Goal: Transaction & Acquisition: Purchase product/service

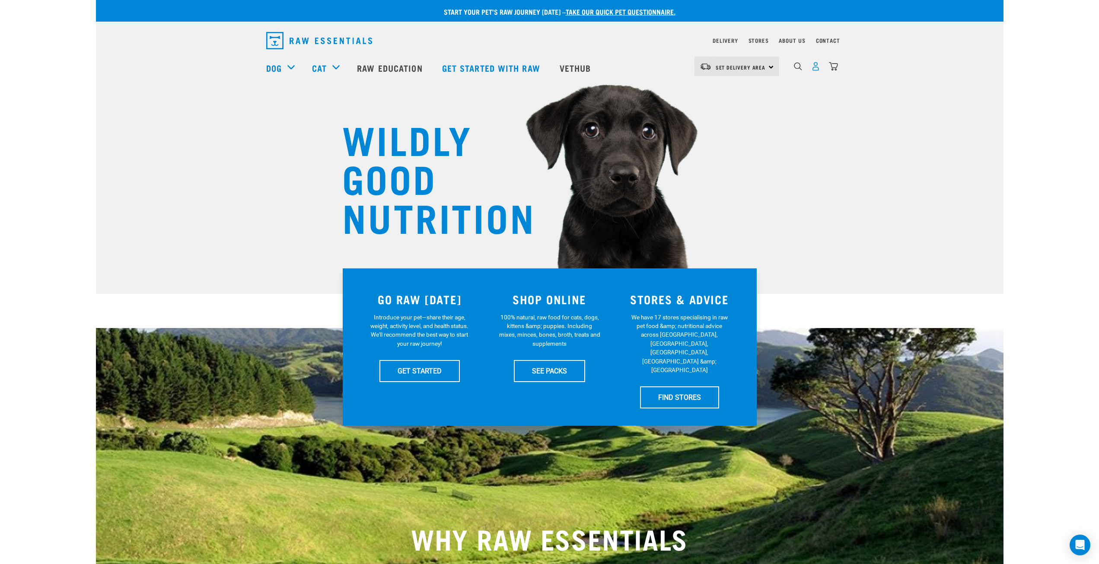
click at [817, 68] on img "dropdown navigation" at bounding box center [815, 66] width 9 height 9
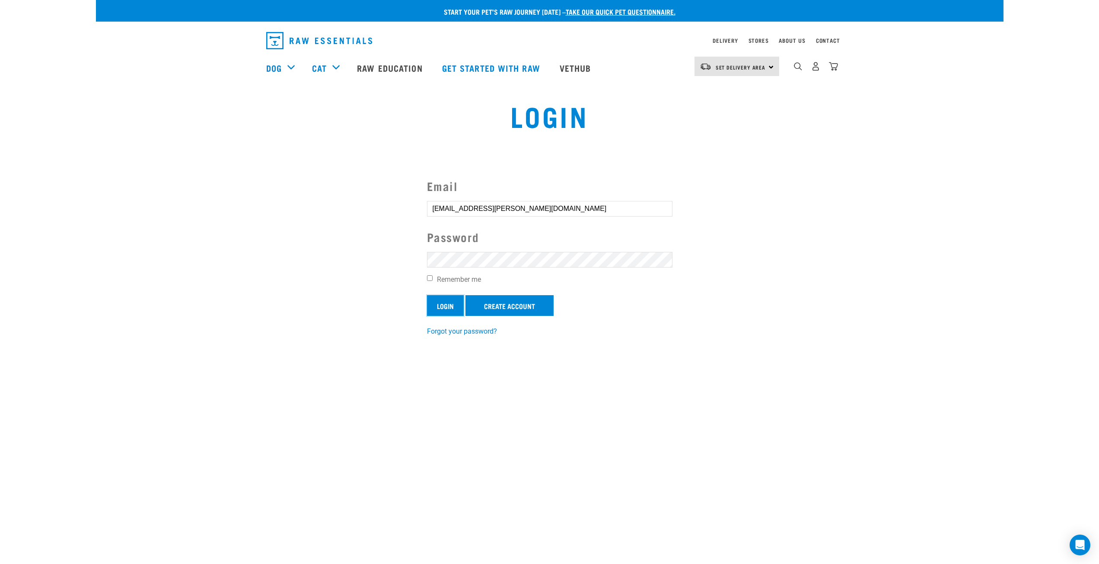
click at [443, 308] on input "Login" at bounding box center [445, 305] width 37 height 21
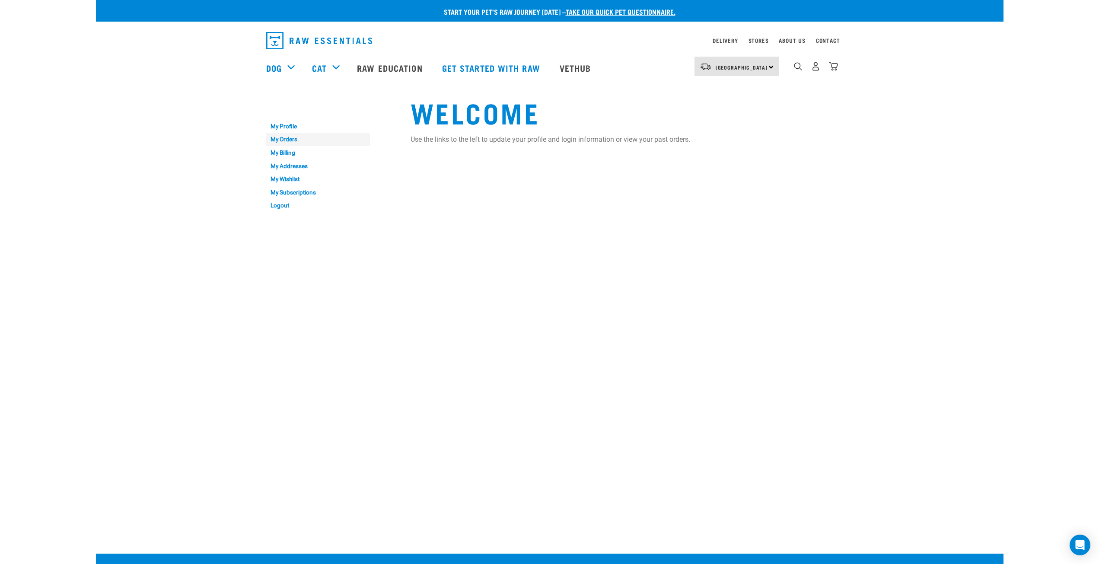
click at [292, 138] on link "My Orders" at bounding box center [318, 139] width 104 height 13
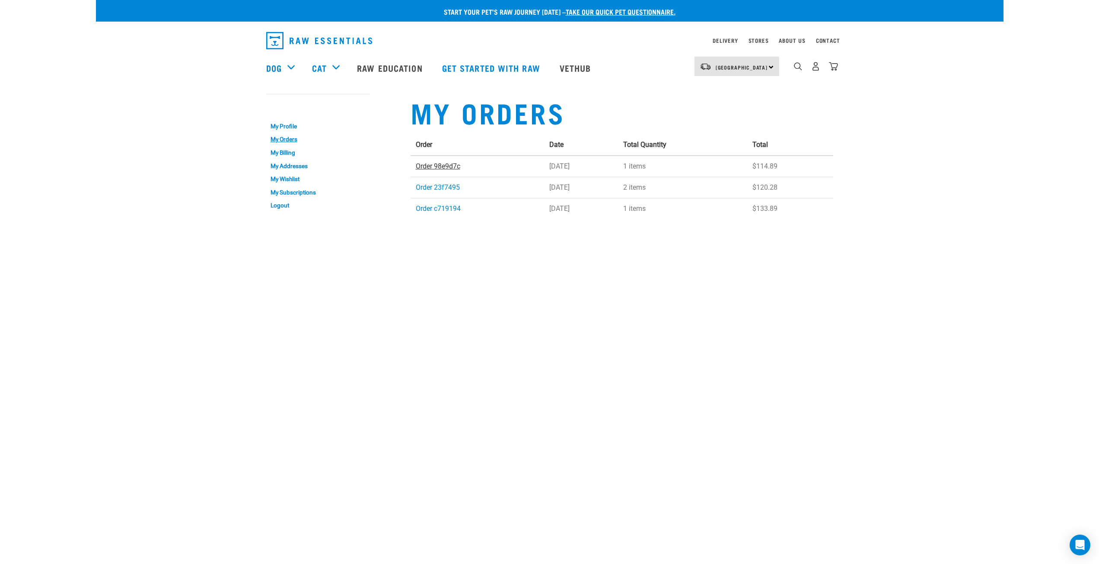
click at [440, 166] on link "Order 98e9d7c" at bounding box center [438, 166] width 45 height 8
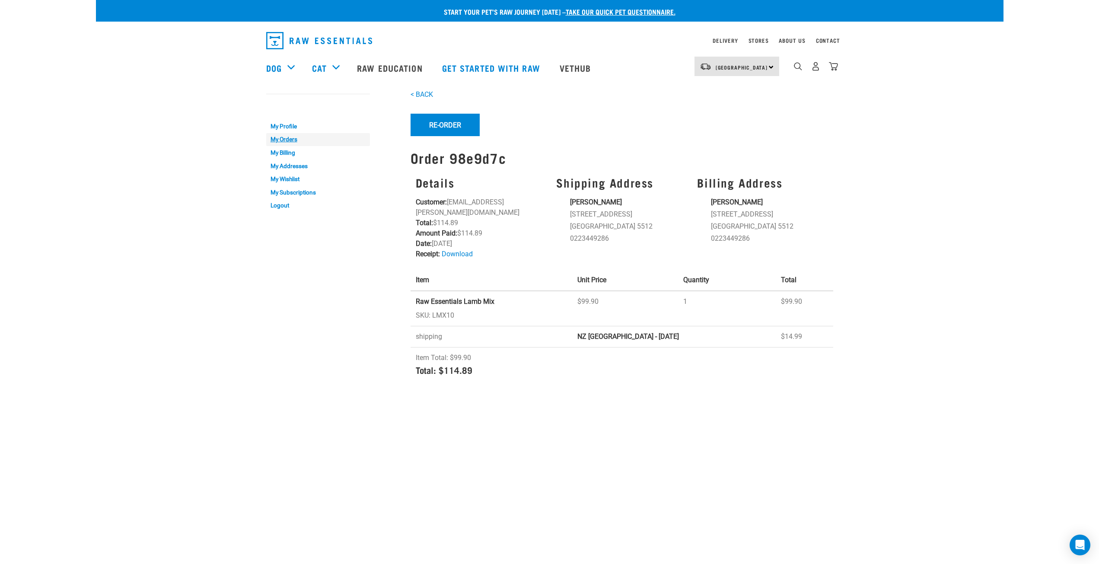
click at [285, 138] on link "My Orders" at bounding box center [318, 139] width 104 height 13
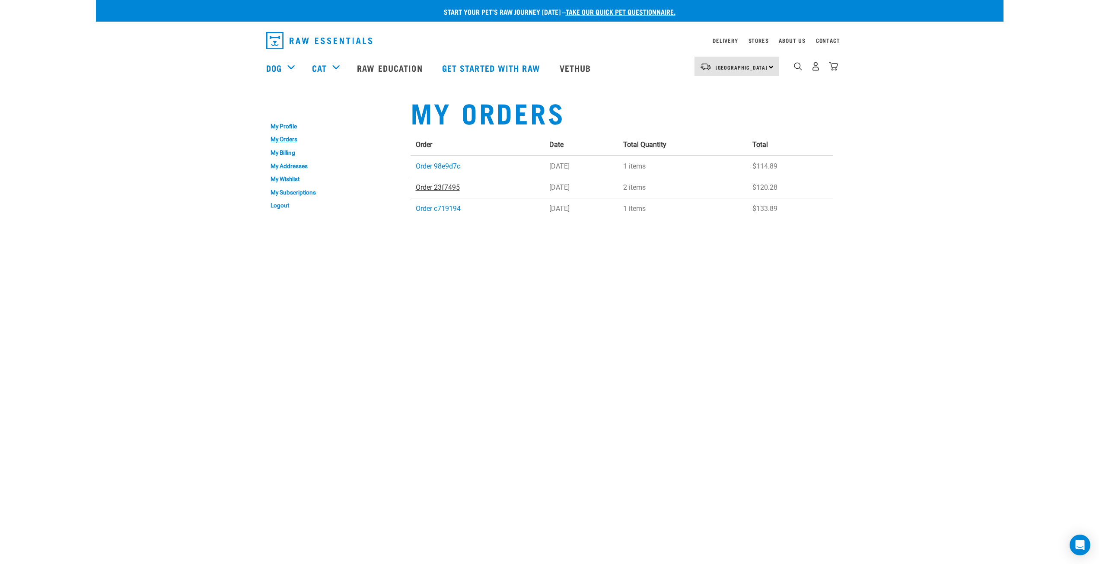
click at [449, 188] on link "Order 23f7495" at bounding box center [438, 187] width 44 height 8
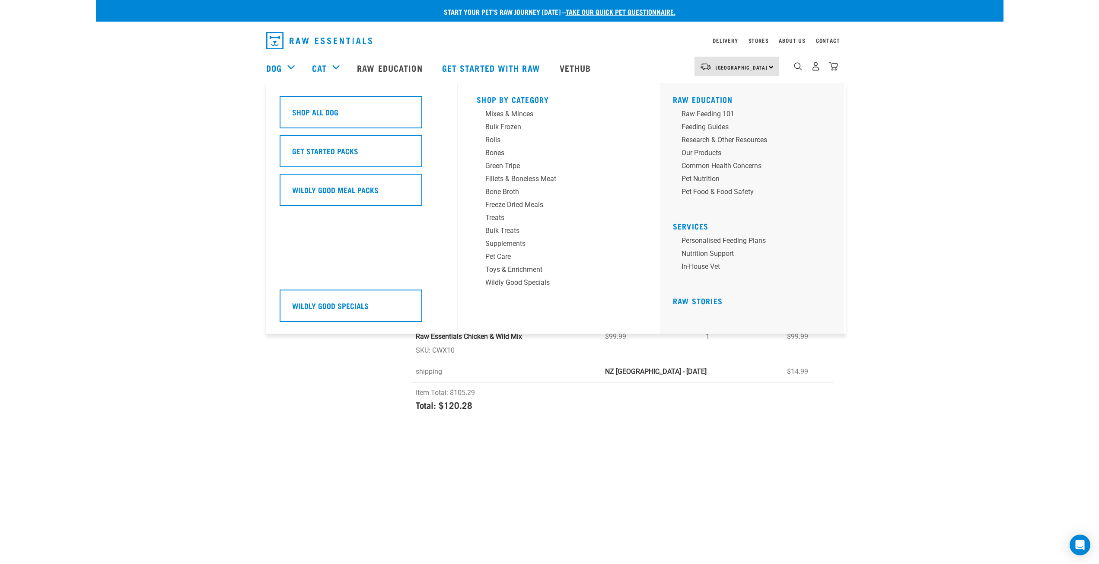
click at [293, 71] on div "Dog" at bounding box center [284, 68] width 37 height 35
click at [290, 68] on div "Dog" at bounding box center [284, 68] width 37 height 35
click at [515, 113] on div "Mixes & Minces" at bounding box center [553, 114] width 135 height 10
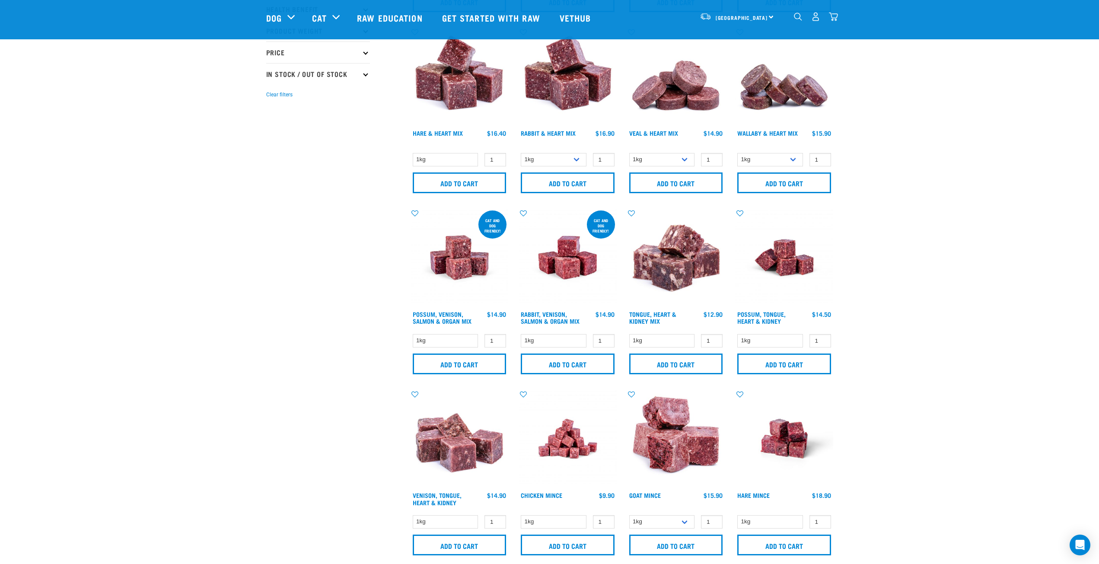
scroll to position [216, 0]
click at [855, 314] on div "Start your pet’s raw journey today – take our quick pet questionnaire. Delivery…" at bounding box center [550, 539] width 908 height 1511
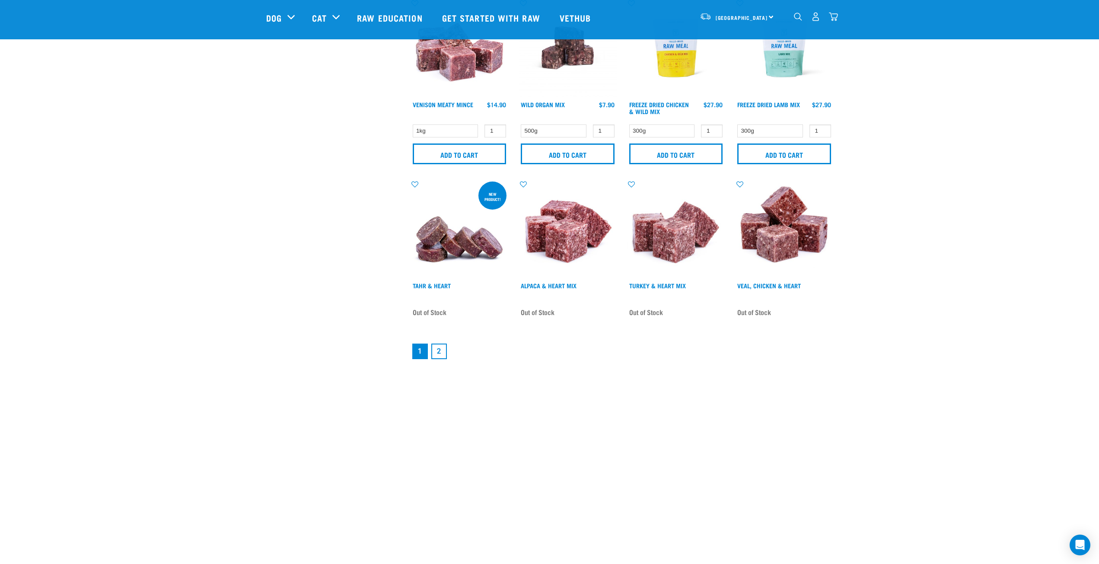
scroll to position [1167, 0]
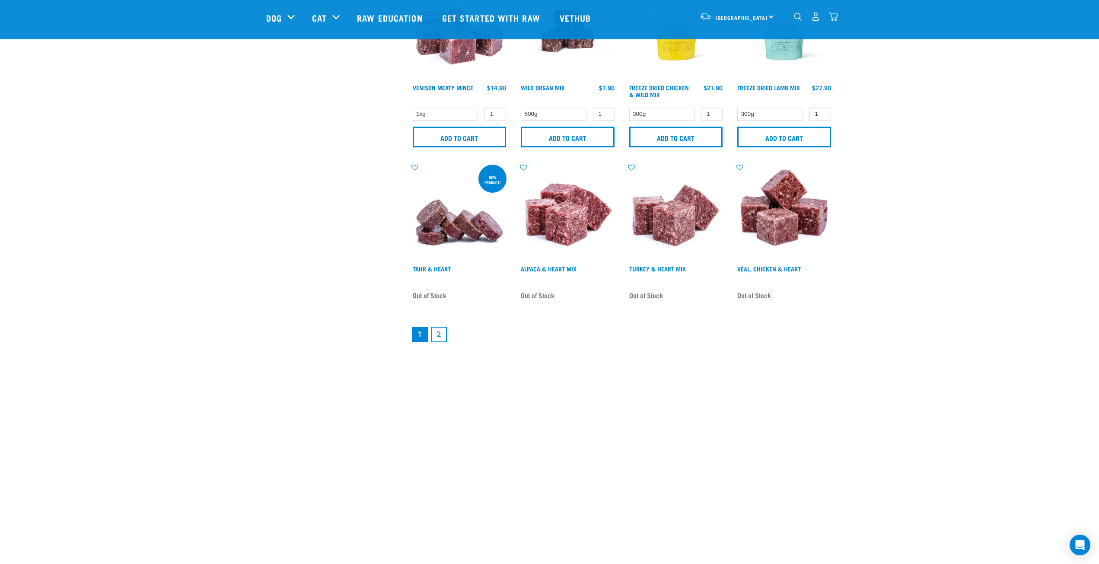
click at [443, 340] on link "2" at bounding box center [439, 335] width 16 height 16
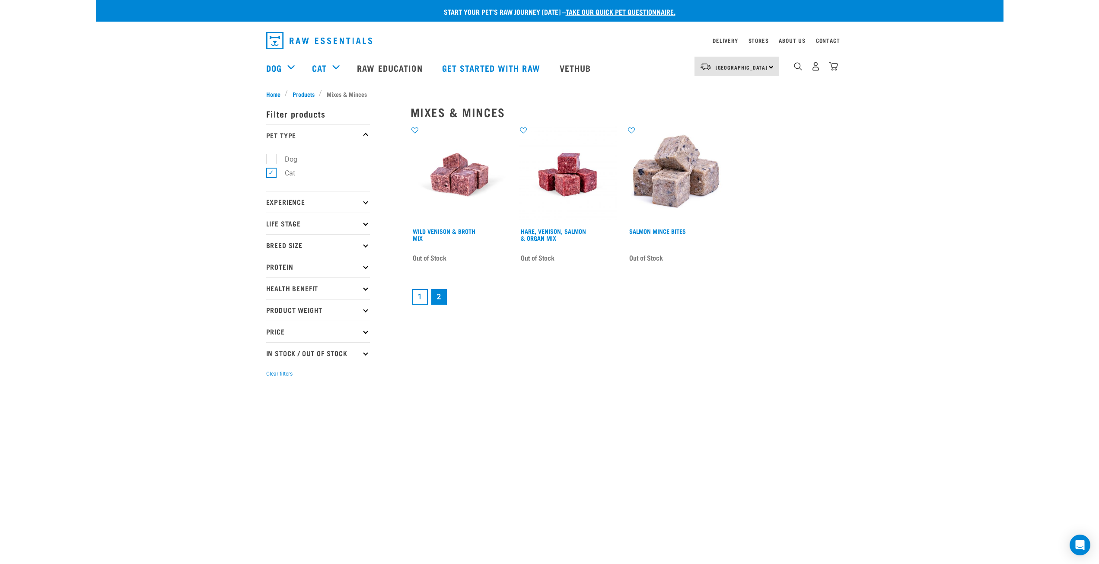
click at [420, 295] on link "1" at bounding box center [420, 297] width 16 height 16
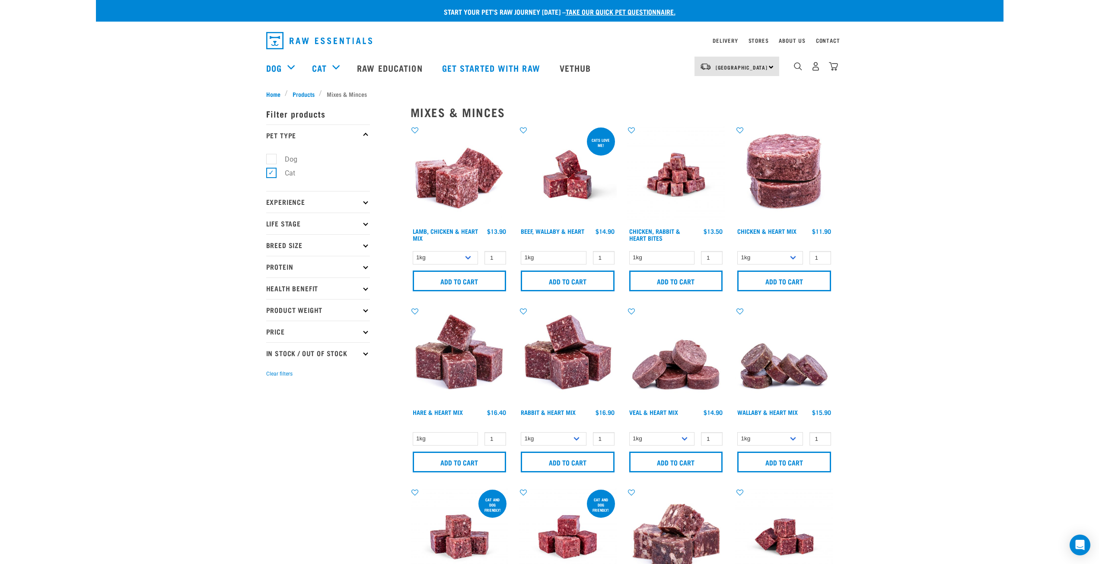
click at [369, 203] on p "Experience" at bounding box center [318, 202] width 104 height 22
click at [271, 226] on label "New Raw Feeder" at bounding box center [305, 225] width 68 height 11
click at [267, 226] on input "New Raw Feeder" at bounding box center [269, 224] width 6 height 6
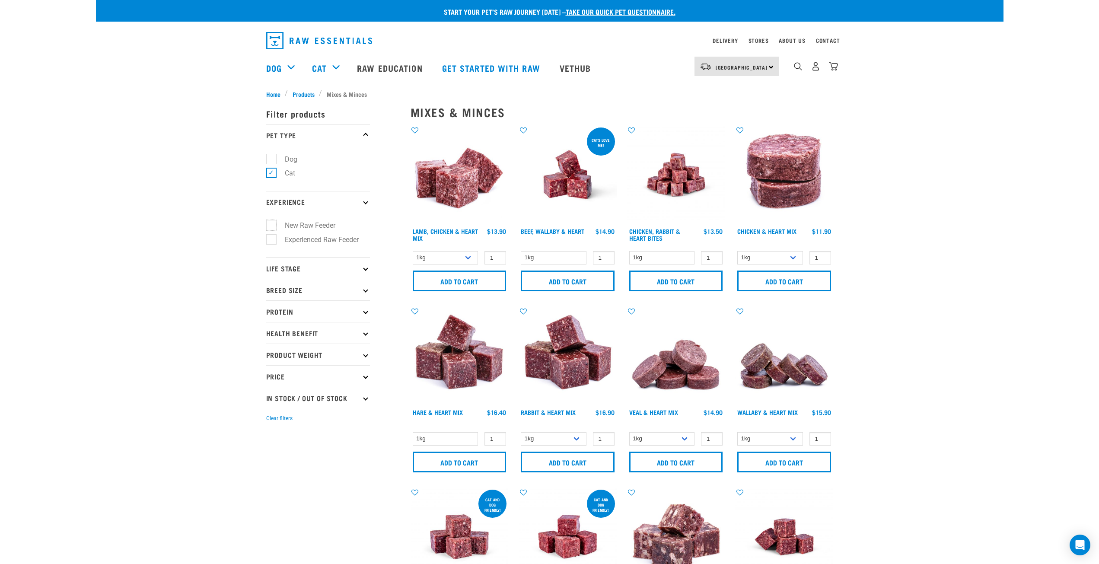
checkbox input "true"
click at [271, 160] on label "Dog" at bounding box center [286, 159] width 30 height 11
click at [268, 160] on input "Dog" at bounding box center [269, 158] width 6 height 6
checkbox input "true"
click at [271, 175] on label "Cat" at bounding box center [285, 173] width 28 height 11
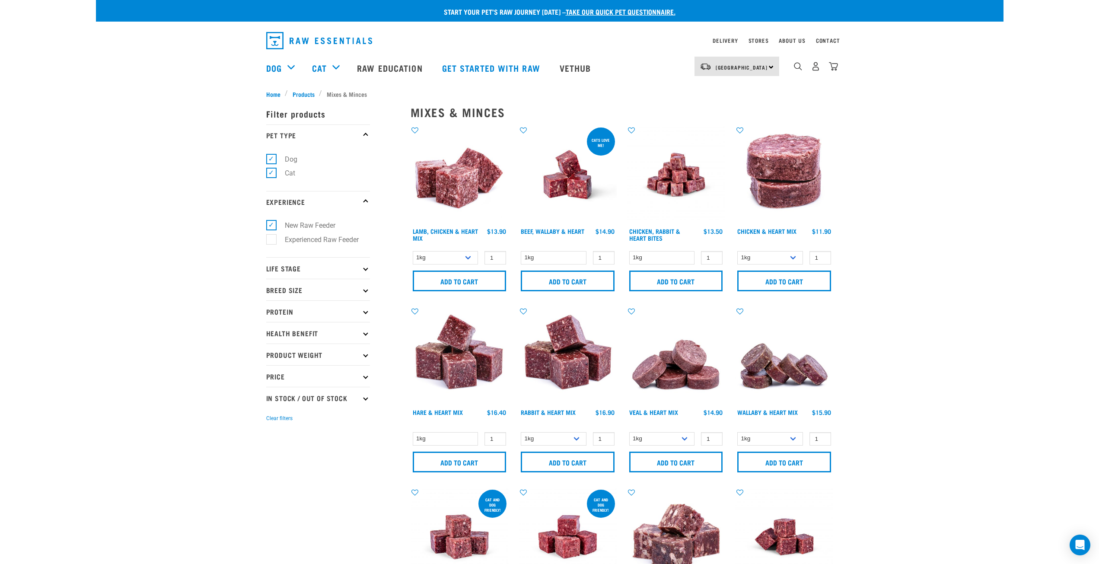
click at [270, 175] on input "Cat" at bounding box center [269, 172] width 6 height 6
checkbox input "false"
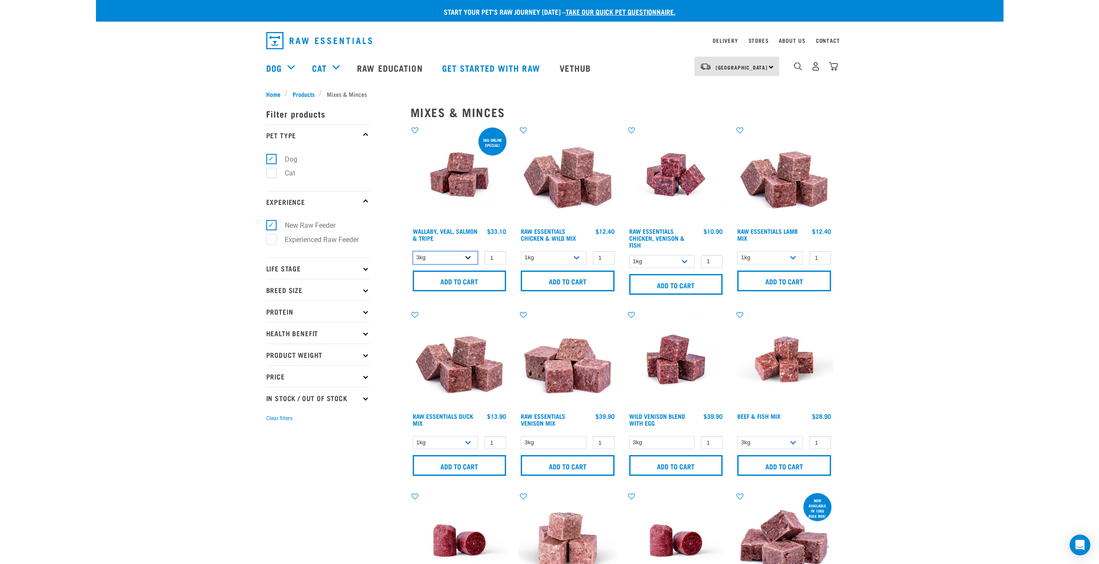
click at [472, 259] on select "3kg 1kg" at bounding box center [446, 257] width 66 height 13
click at [469, 258] on select "3kg 1kg" at bounding box center [446, 257] width 66 height 13
click at [361, 265] on p "Life Stage" at bounding box center [318, 268] width 104 height 22
click at [292, 319] on label "Puppy" at bounding box center [289, 320] width 37 height 11
click at [272, 319] on input "Puppy" at bounding box center [269, 319] width 6 height 6
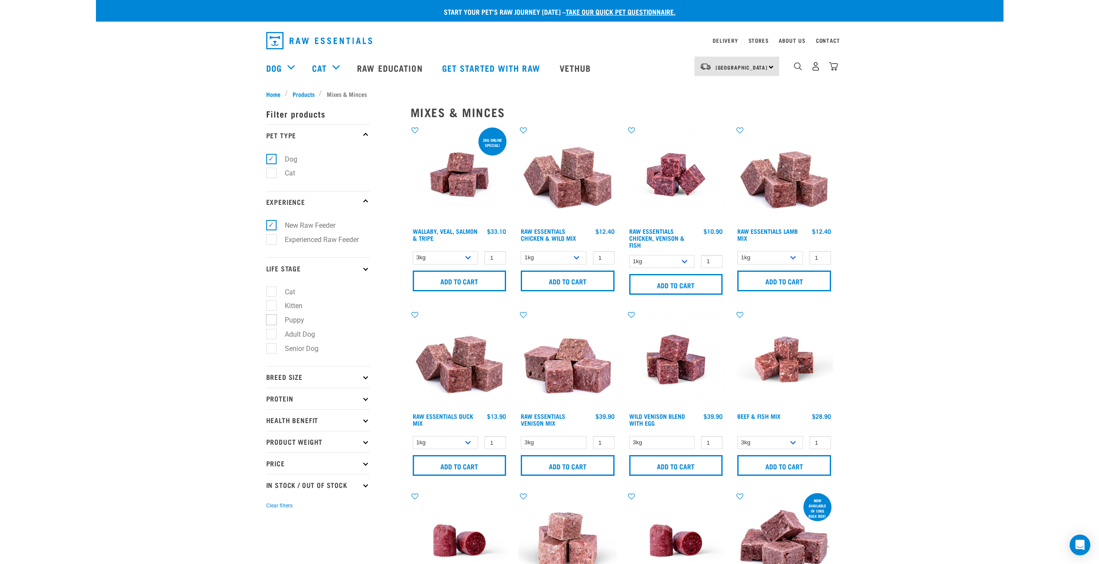
checkbox input "true"
click at [361, 375] on p "Breed Size" at bounding box center [318, 377] width 104 height 22
click at [369, 380] on p "Breed Size" at bounding box center [318, 377] width 104 height 22
click at [305, 416] on label "Medium Dogs" at bounding box center [301, 414] width 60 height 11
click at [272, 416] on input "Medium Dogs" at bounding box center [269, 414] width 6 height 6
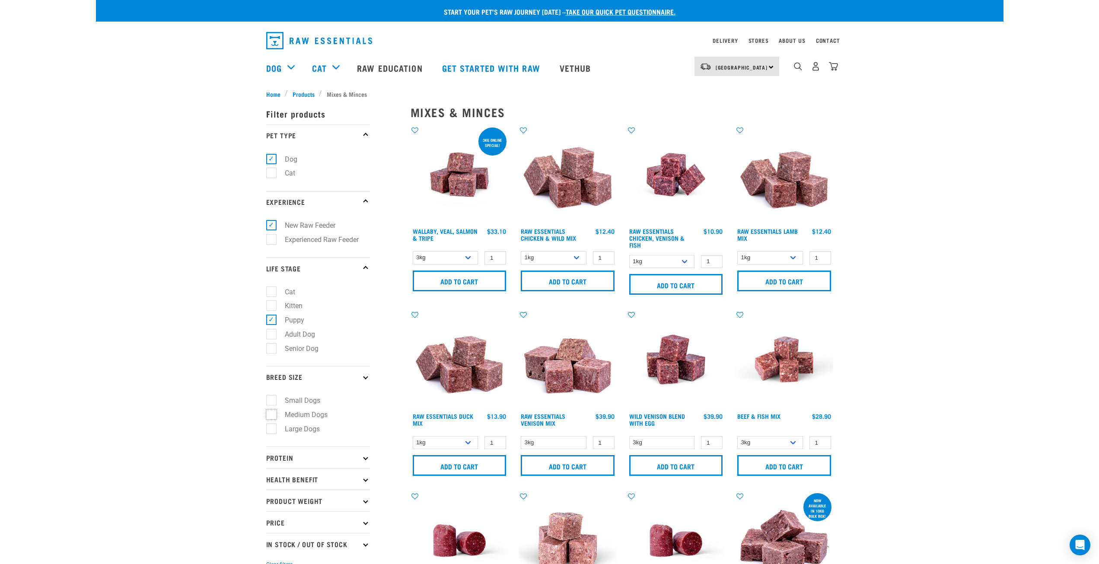
checkbox input "true"
click at [467, 259] on select "3kg 1kg" at bounding box center [446, 257] width 66 height 13
click at [468, 257] on select "3kg 1kg" at bounding box center [446, 257] width 66 height 13
click at [468, 283] on input "Add to cart" at bounding box center [460, 281] width 94 height 21
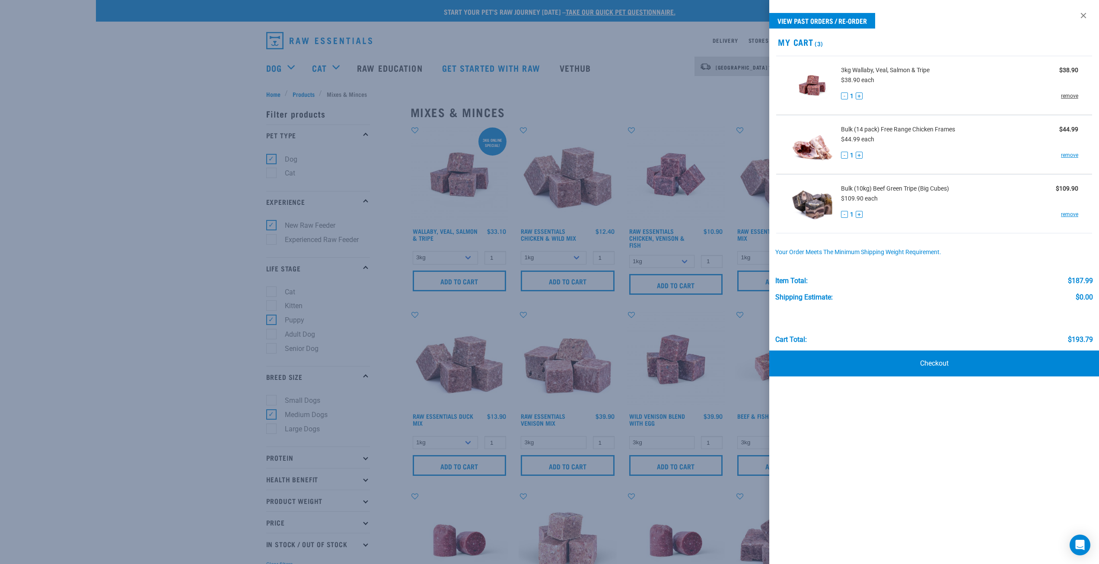
click at [1075, 95] on link "remove" at bounding box center [1069, 96] width 17 height 8
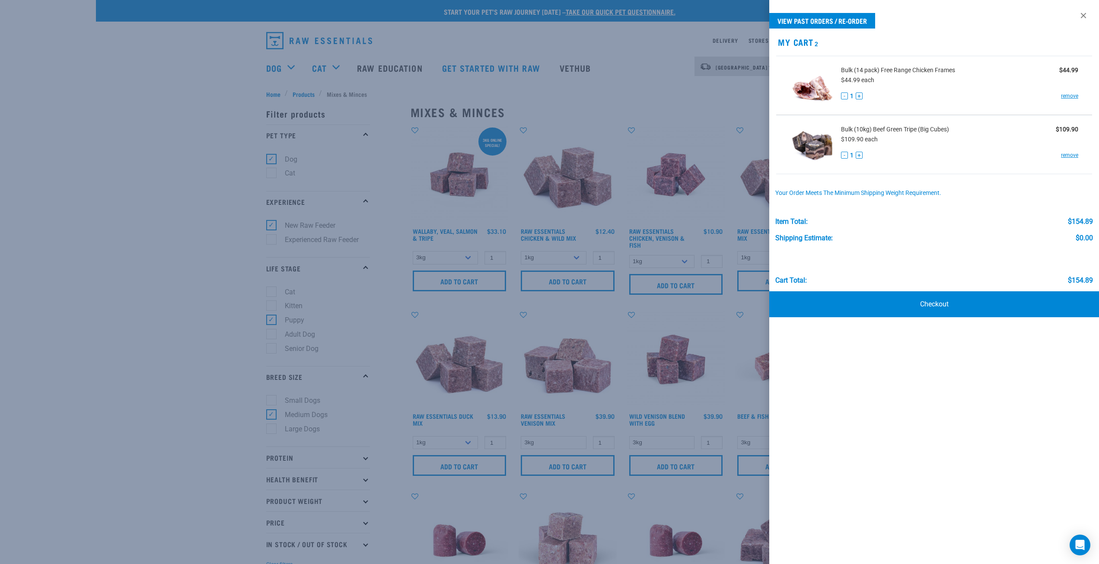
click at [820, 144] on img at bounding box center [812, 144] width 45 height 45
click at [889, 132] on span "Bulk (10kg) Beef Green Tripe (Big Cubes)" at bounding box center [895, 129] width 108 height 9
click at [378, 306] on div at bounding box center [549, 282] width 1099 height 564
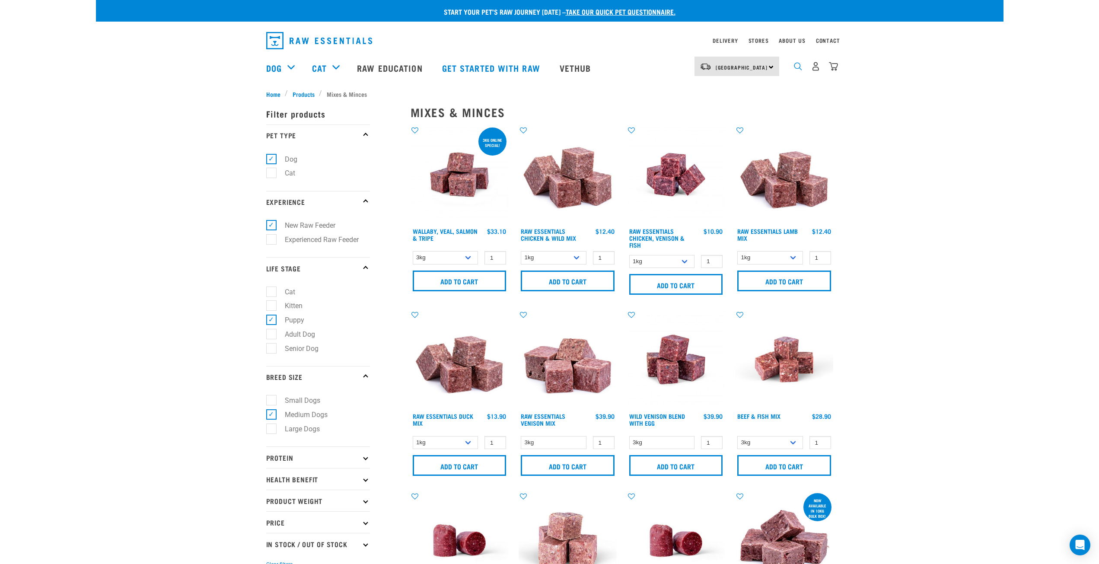
click at [794, 69] on img "dropdown navigation" at bounding box center [798, 66] width 8 height 8
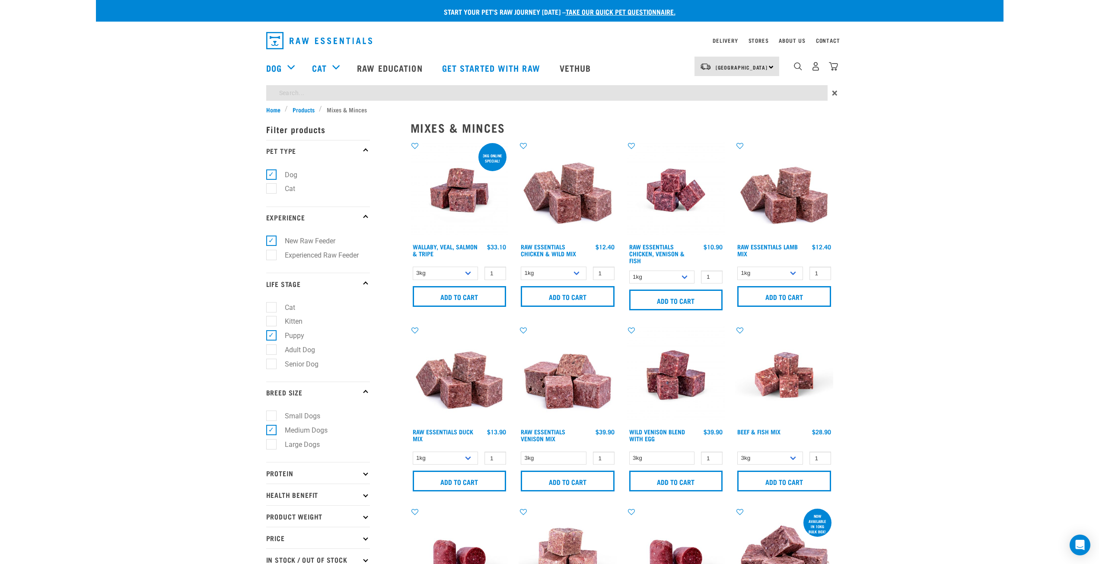
click at [647, 98] on input "search" at bounding box center [546, 93] width 561 height 16
type input "beef tripe"
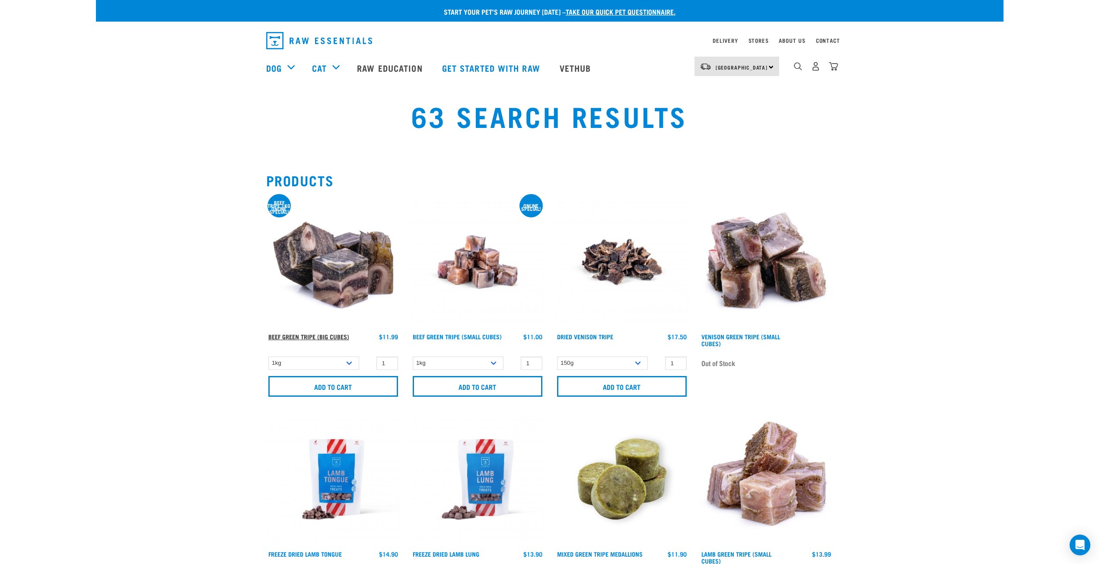
click at [332, 338] on link "Beef Green Tripe (Big Cubes)" at bounding box center [308, 336] width 81 height 3
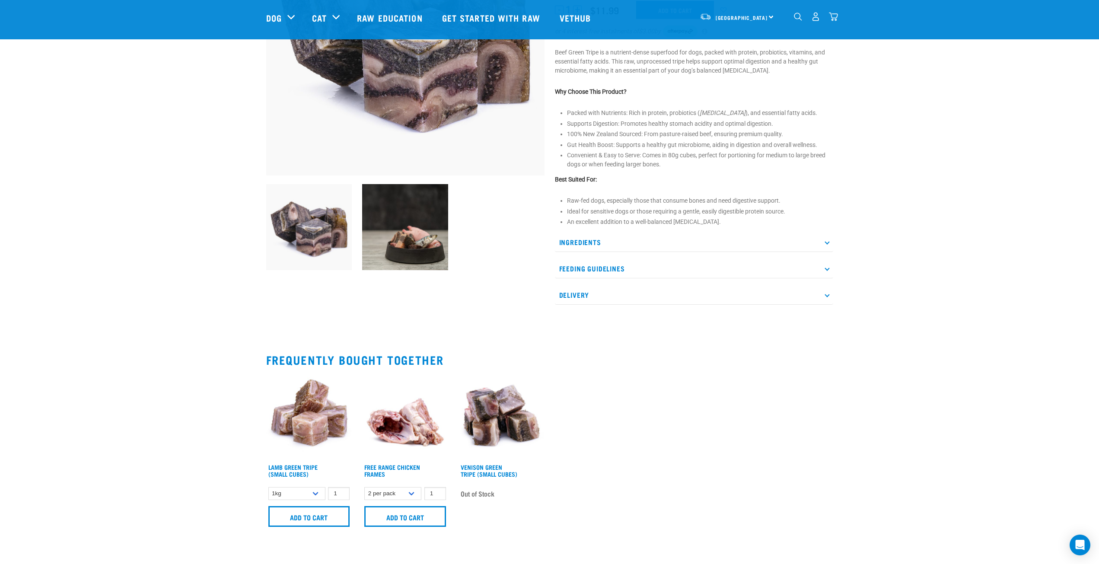
scroll to position [173, 0]
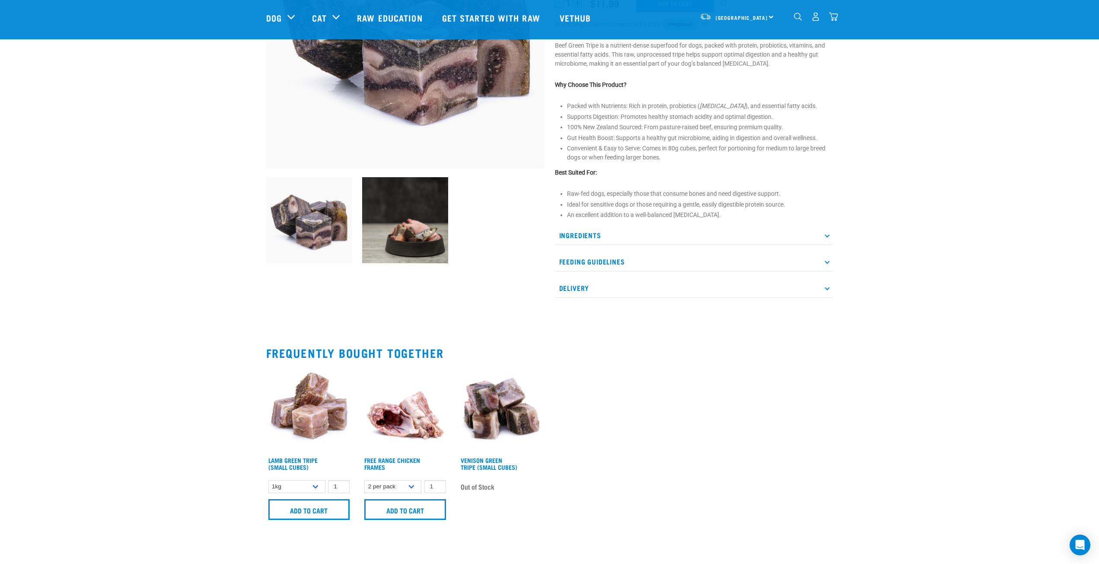
click at [672, 267] on p "Feeding Guidelines" at bounding box center [694, 261] width 278 height 19
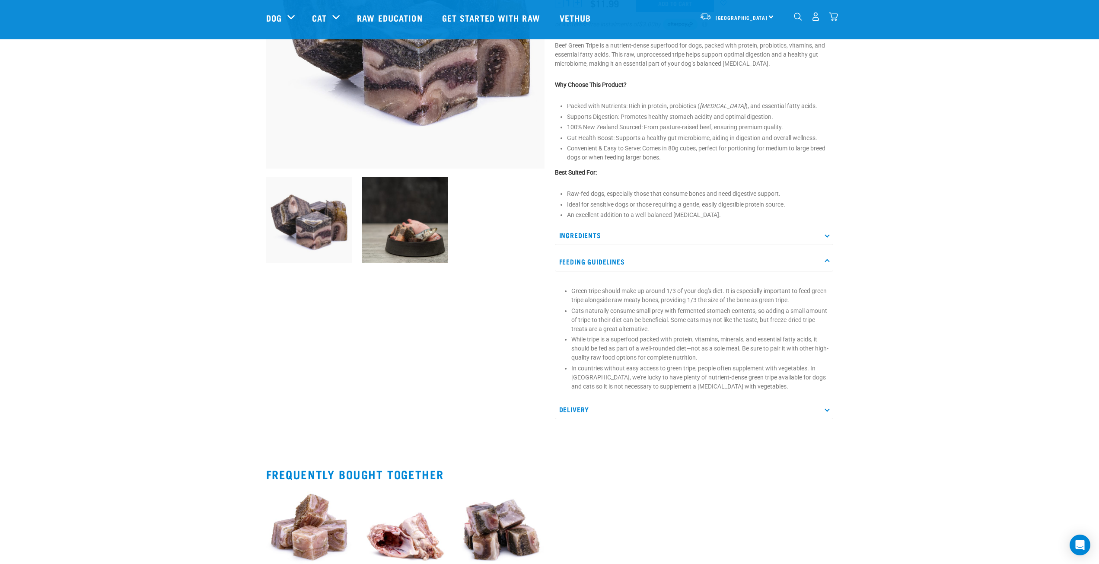
click at [681, 271] on p "Feeding Guidelines" at bounding box center [694, 261] width 278 height 19
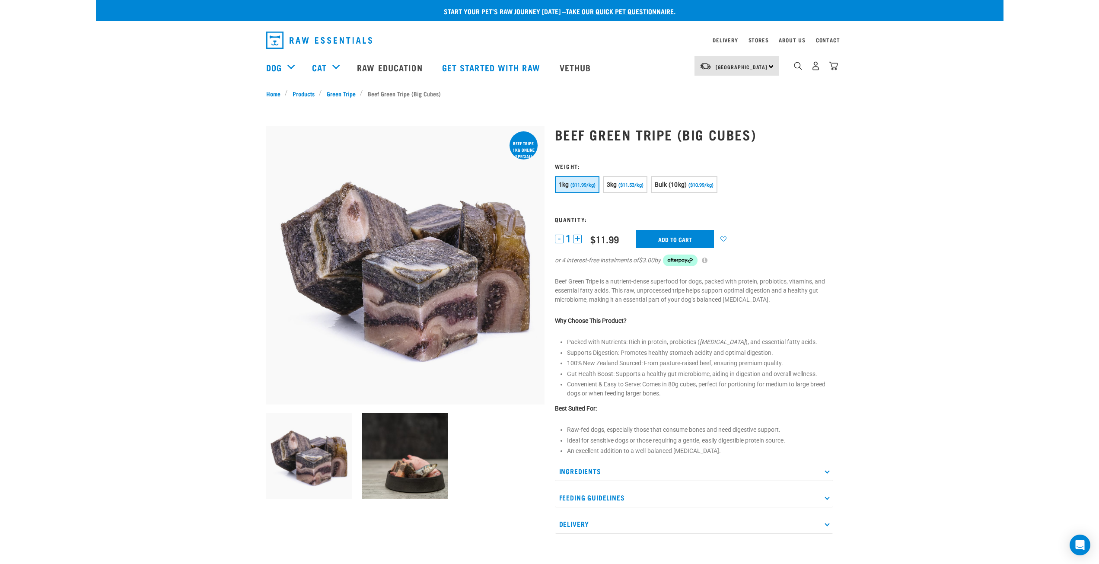
scroll to position [0, 0]
click at [624, 189] on button "3kg ($11.53/kg)" at bounding box center [625, 185] width 45 height 17
click at [673, 237] on input "Add to cart" at bounding box center [675, 239] width 78 height 18
click at [836, 71] on img "dropdown navigation" at bounding box center [833, 66] width 9 height 9
click at [835, 68] on img "dropdown navigation" at bounding box center [833, 66] width 9 height 9
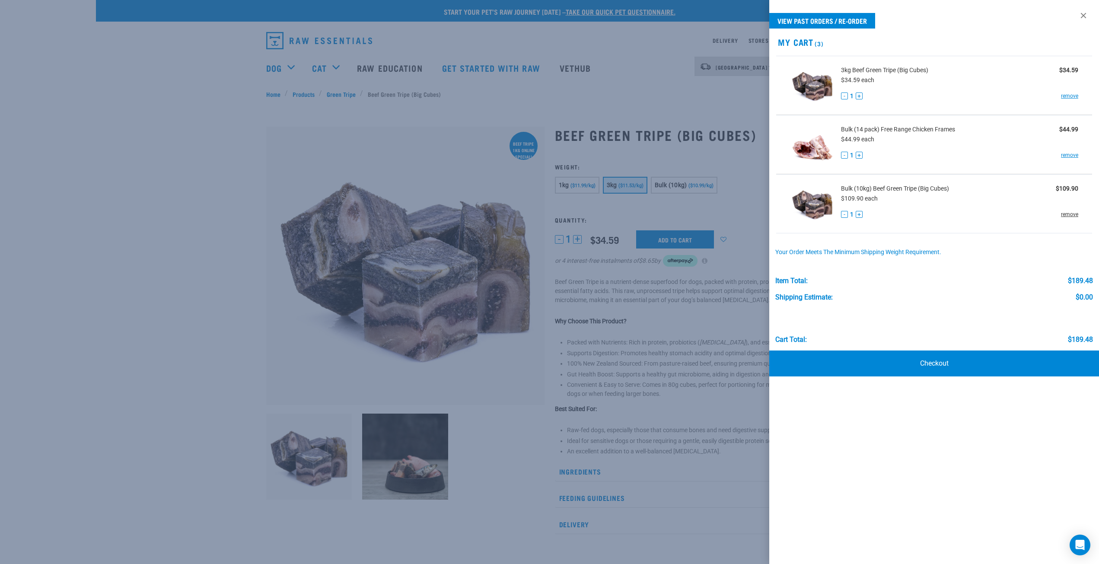
click at [1073, 215] on link "remove" at bounding box center [1069, 215] width 17 height 8
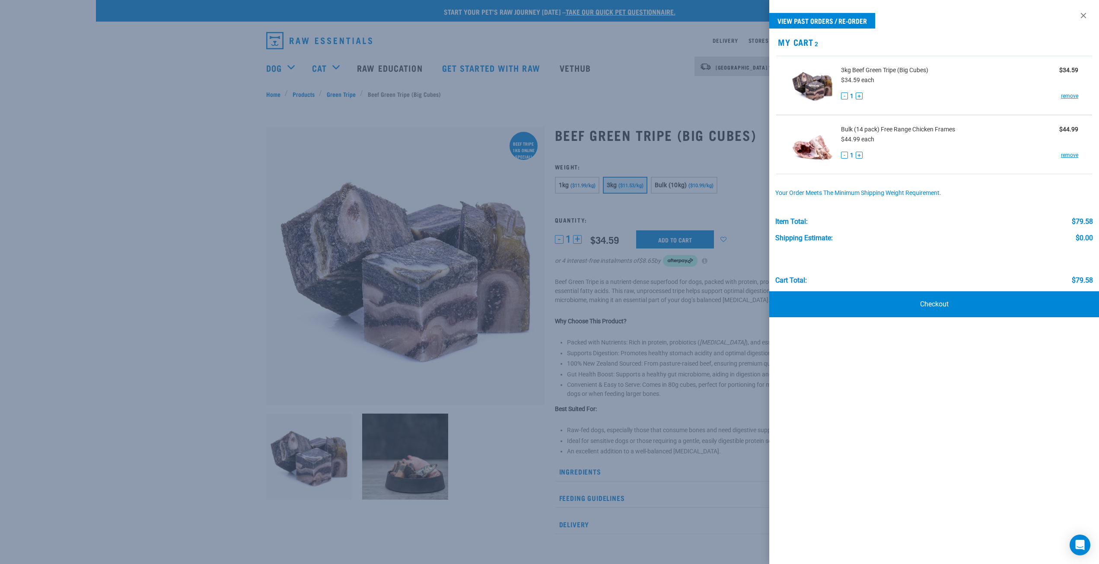
click at [179, 136] on div at bounding box center [549, 282] width 1099 height 564
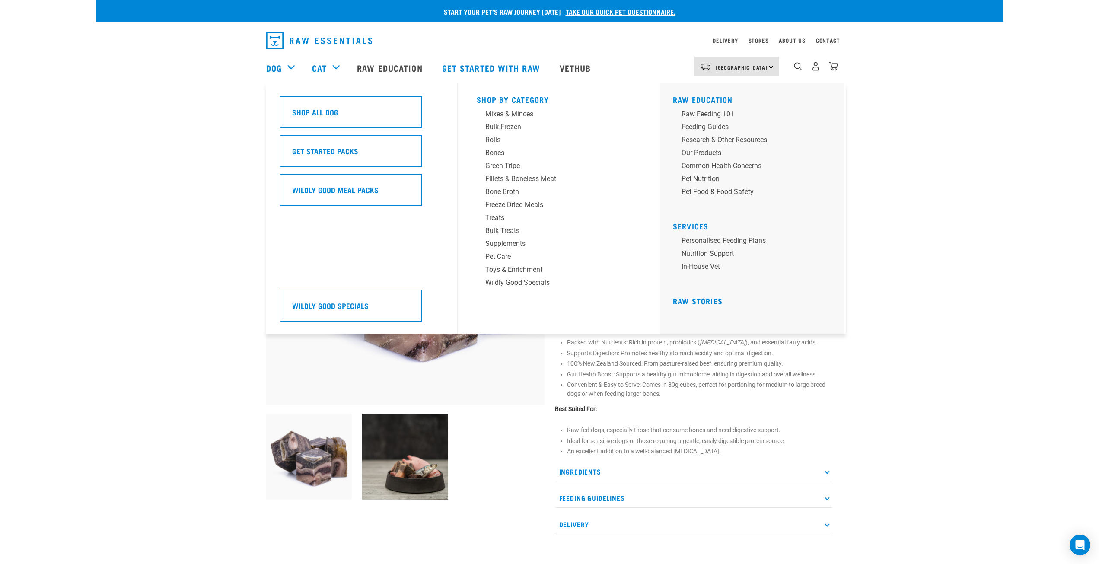
click at [288, 66] on div "Dog" at bounding box center [284, 68] width 37 height 35
click at [514, 113] on div "Mixes & Minces" at bounding box center [553, 114] width 135 height 10
click at [496, 128] on div "Bones" at bounding box center [553, 127] width 135 height 10
click at [517, 117] on div "Mixes & Minces" at bounding box center [553, 114] width 135 height 10
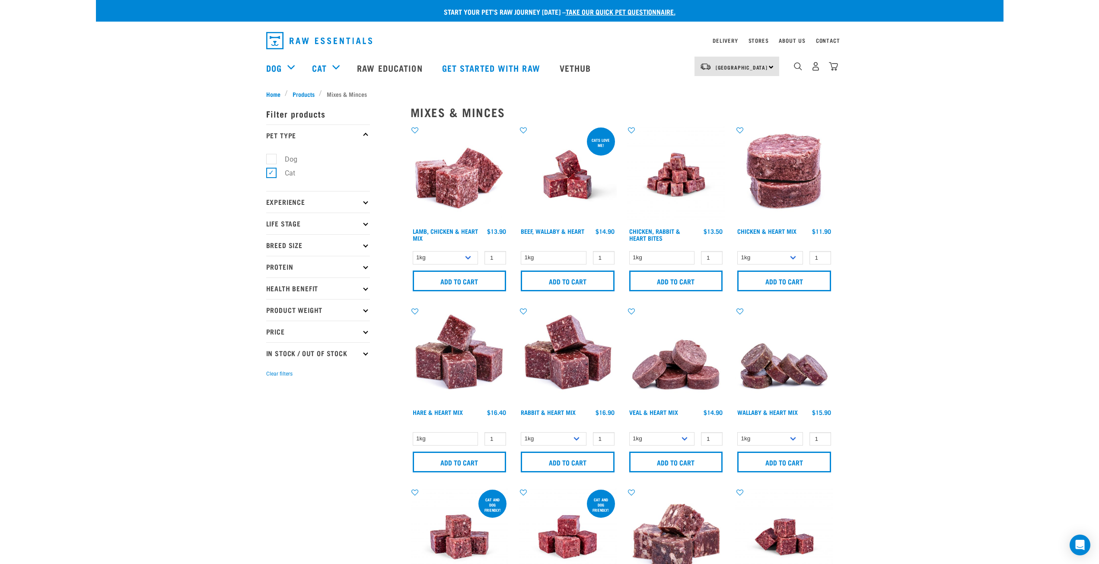
click at [271, 171] on label "Cat" at bounding box center [285, 173] width 28 height 11
click at [270, 171] on input "Cat" at bounding box center [269, 172] width 6 height 6
checkbox input "false"
click at [271, 159] on label "Dog" at bounding box center [286, 159] width 30 height 11
click at [270, 159] on input "Dog" at bounding box center [269, 158] width 6 height 6
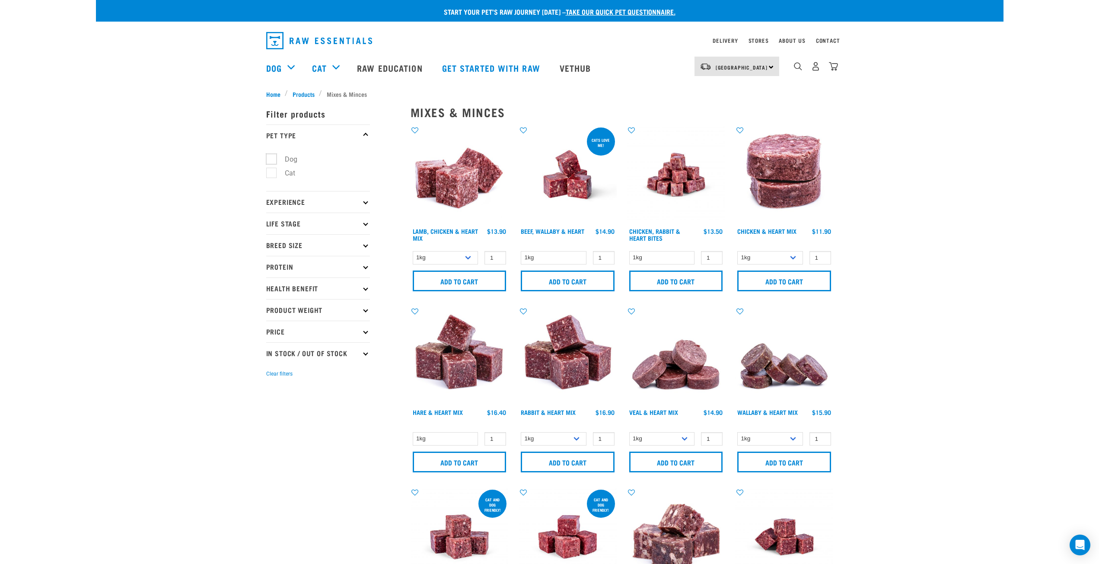
checkbox input "true"
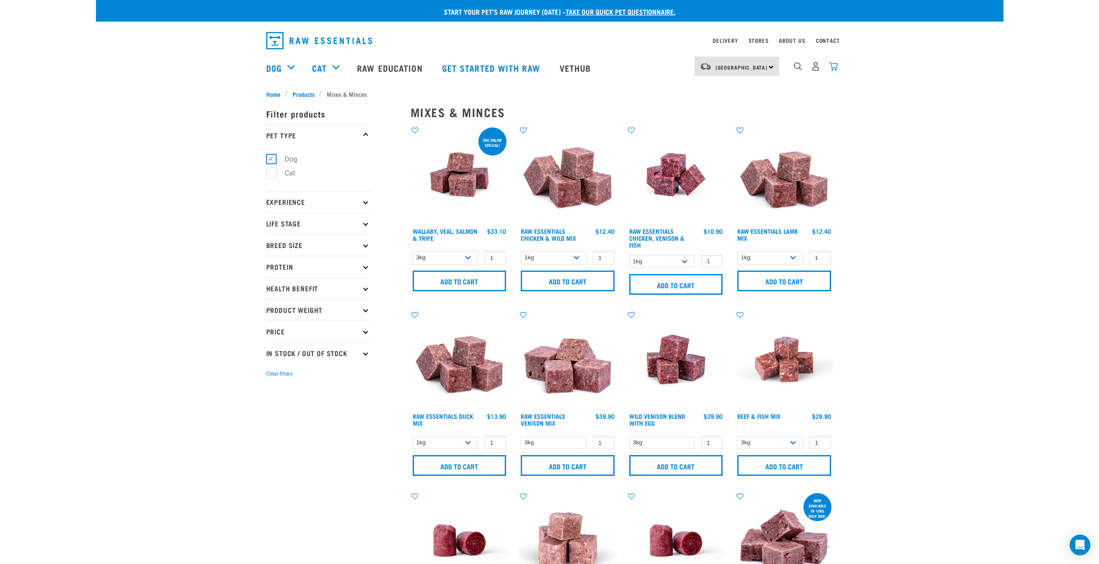
click at [833, 70] on img "dropdown navigation" at bounding box center [833, 66] width 9 height 9
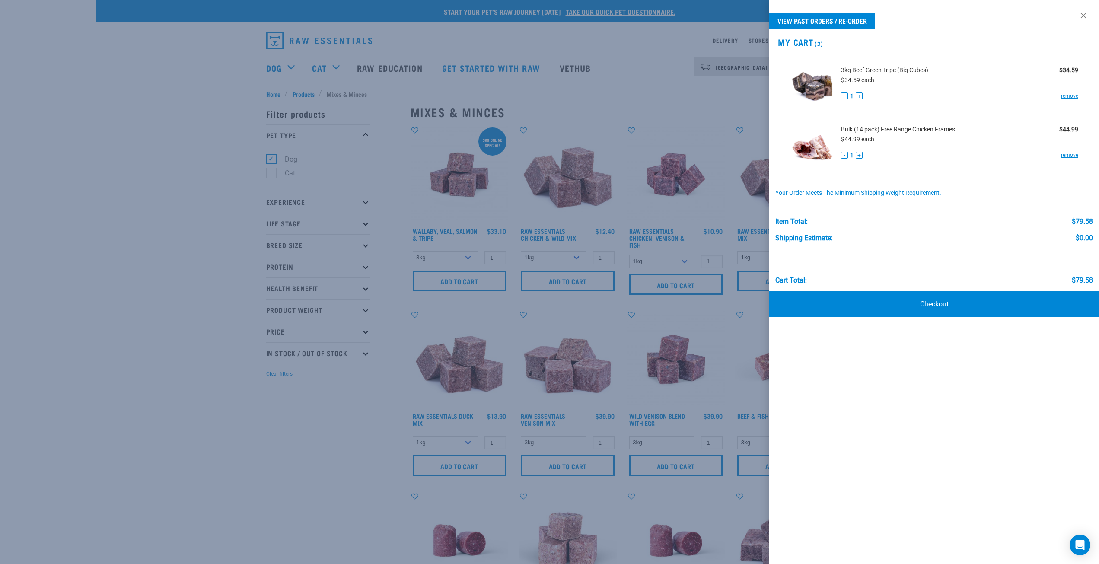
click at [727, 99] on div at bounding box center [549, 282] width 1099 height 564
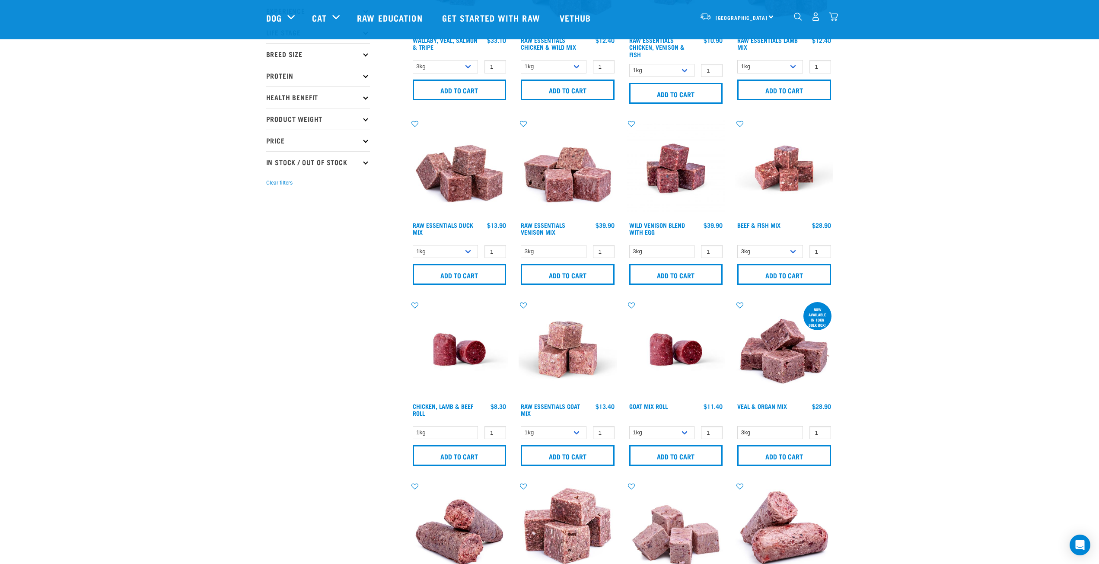
scroll to position [130, 0]
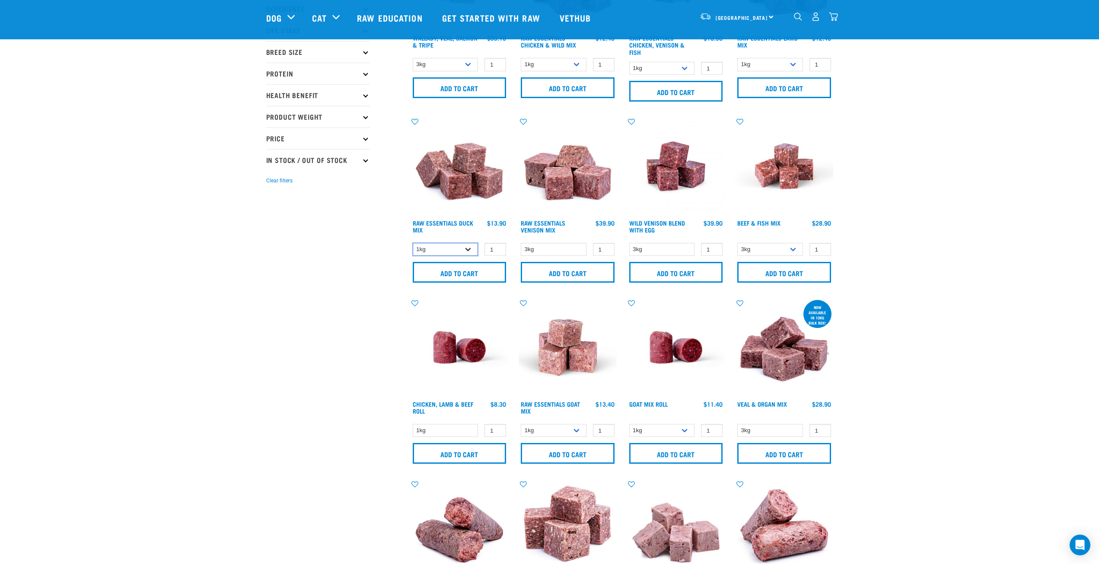
click at [456, 246] on select "1kg 3kg" at bounding box center [446, 249] width 66 height 13
select select "442098"
click at [413, 243] on select "1kg 3kg" at bounding box center [446, 249] width 66 height 13
click at [559, 433] on select "1kg 3kg Bulk (10kg)" at bounding box center [554, 430] width 66 height 13
select select "337219"
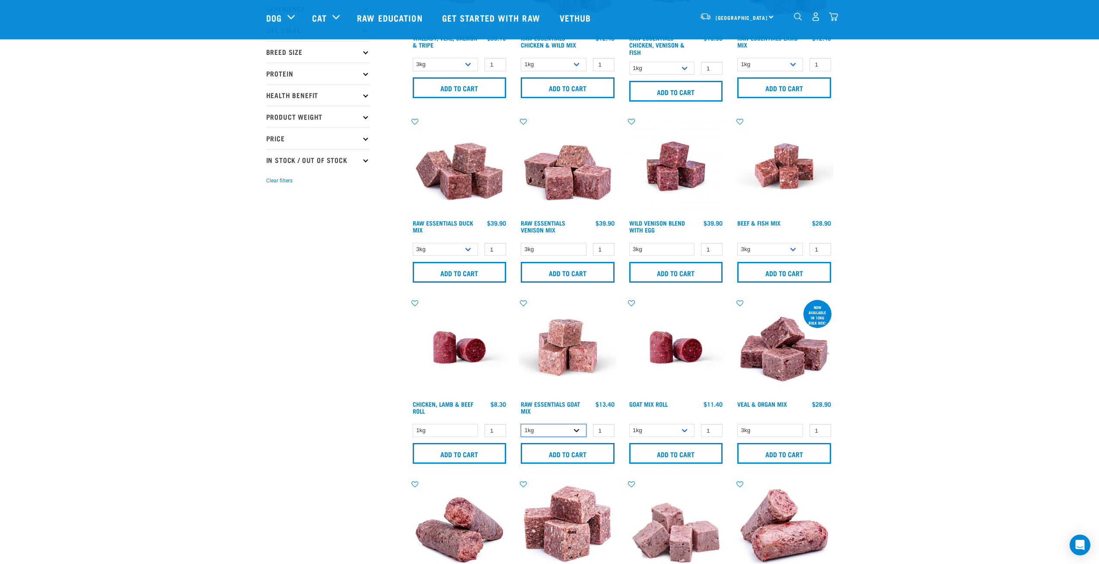
click at [521, 424] on select "1kg 3kg Bulk (10kg)" at bounding box center [554, 430] width 66 height 13
click at [469, 271] on input "Add to cart" at bounding box center [460, 272] width 94 height 21
click at [833, 15] on img "dropdown navigation" at bounding box center [833, 16] width 9 height 9
click at [830, 16] on img "dropdown navigation" at bounding box center [833, 16] width 9 height 9
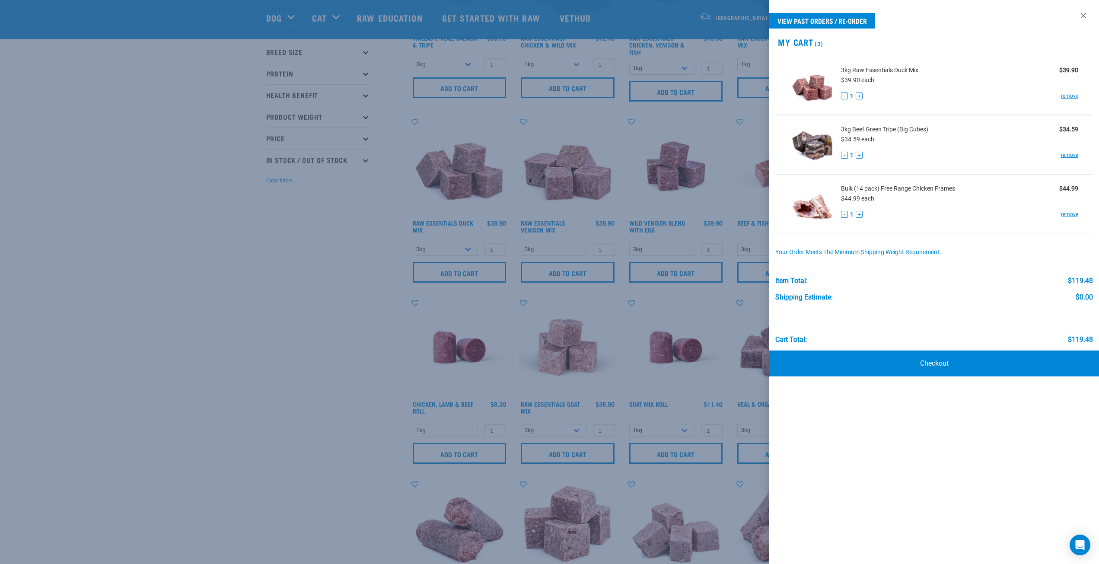
click at [329, 307] on div at bounding box center [549, 282] width 1099 height 564
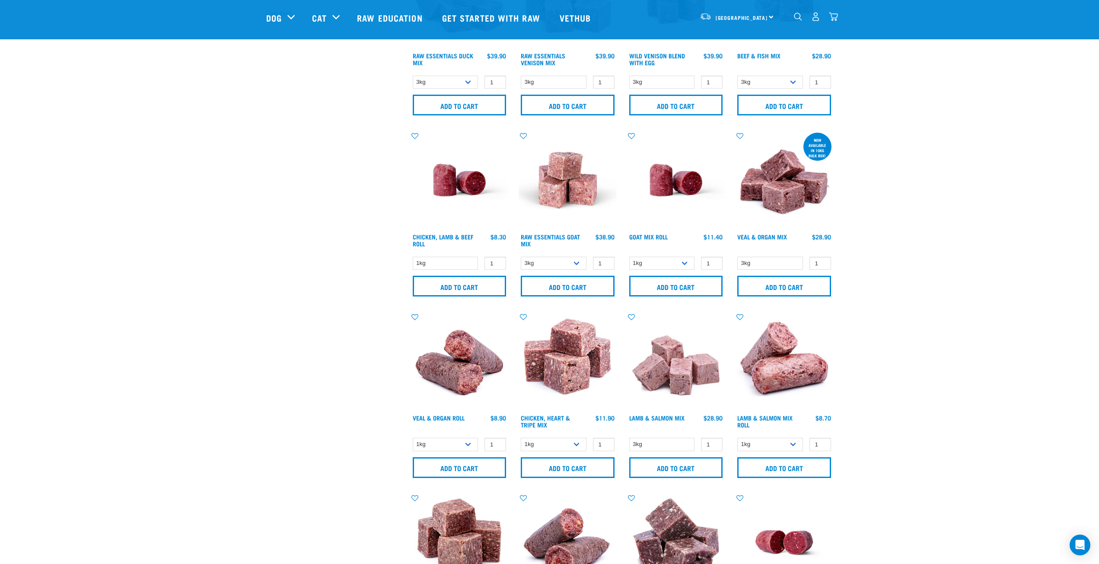
scroll to position [303, 0]
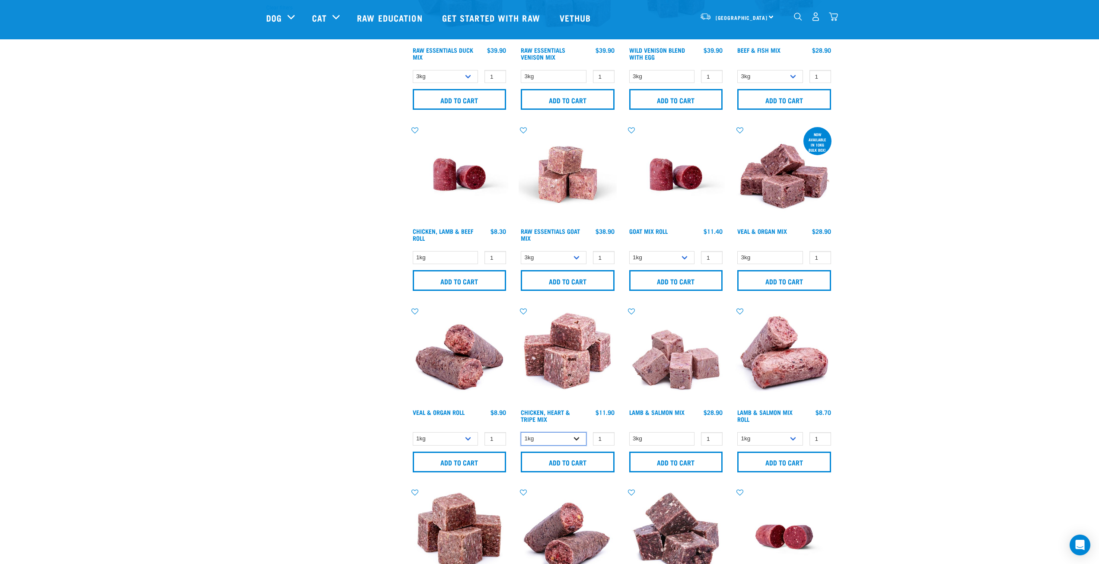
click at [580, 436] on select "1kg 3kg" at bounding box center [554, 438] width 66 height 13
select select "368"
click at [521, 432] on select "1kg 3kg" at bounding box center [554, 438] width 66 height 13
click at [831, 12] on div "3" at bounding box center [833, 16] width 9 height 9
click at [835, 18] on img "dropdown navigation" at bounding box center [833, 16] width 9 height 9
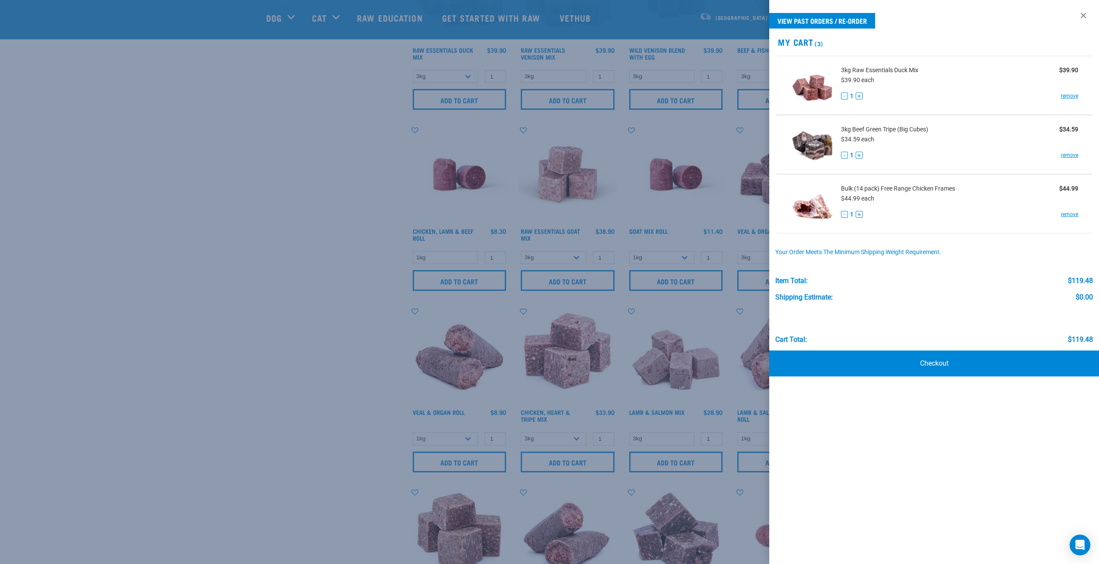
click at [326, 218] on div at bounding box center [549, 282] width 1099 height 564
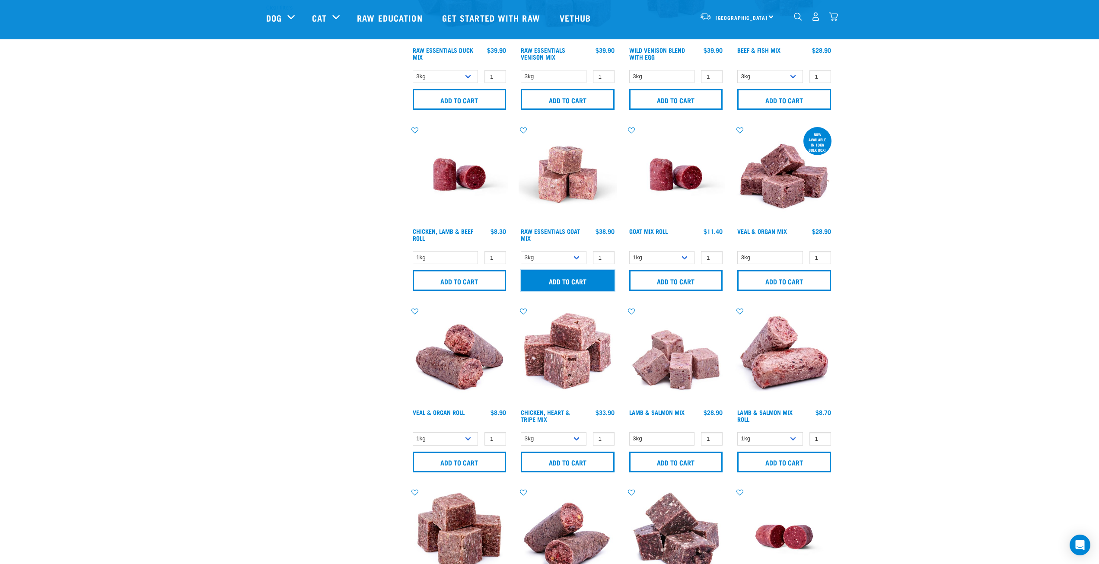
click at [566, 281] on input "Add to cart" at bounding box center [568, 280] width 94 height 21
click at [834, 17] on img "dropdown navigation" at bounding box center [833, 16] width 9 height 9
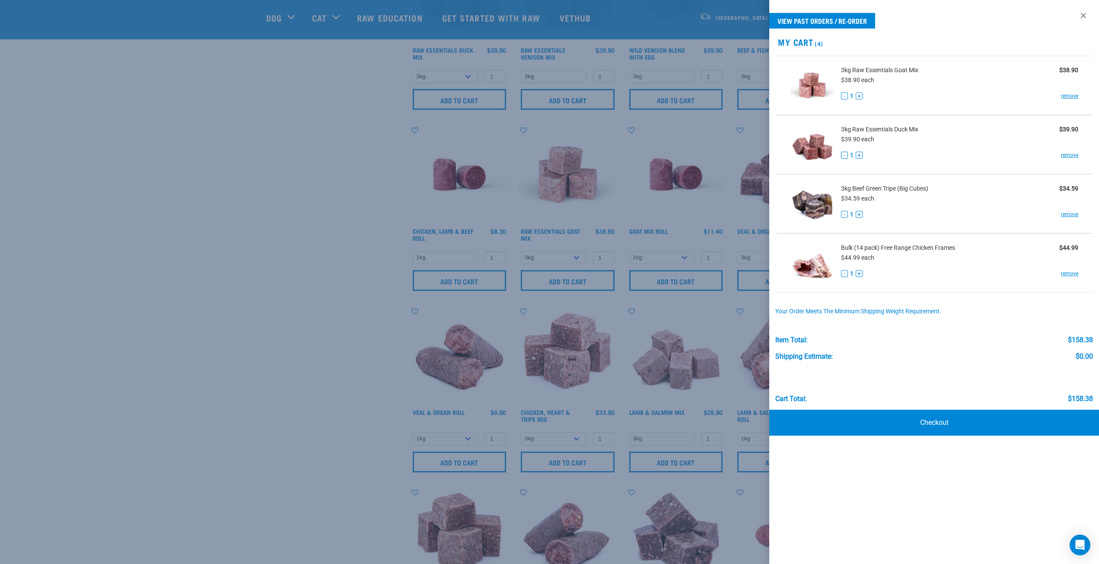
click at [308, 290] on div at bounding box center [549, 282] width 1099 height 564
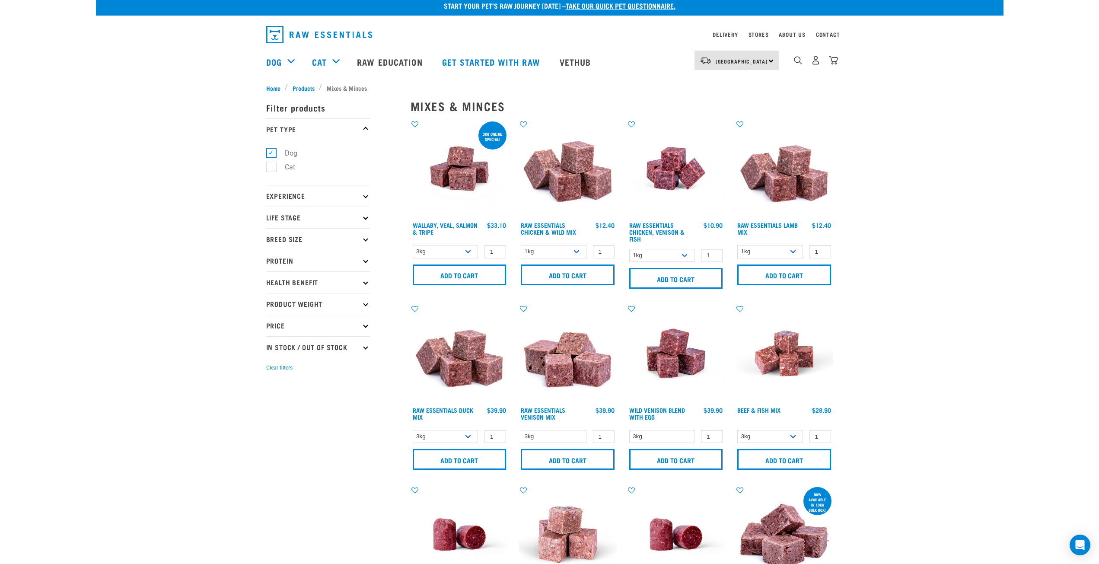
scroll to position [0, 0]
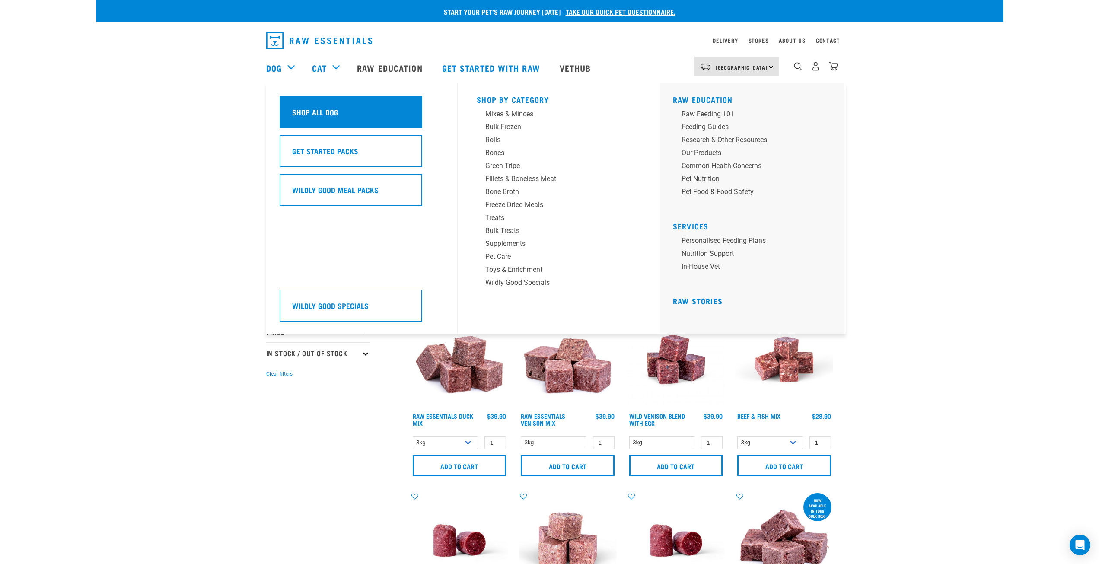
click at [366, 111] on div "Shop All Dog" at bounding box center [351, 112] width 143 height 32
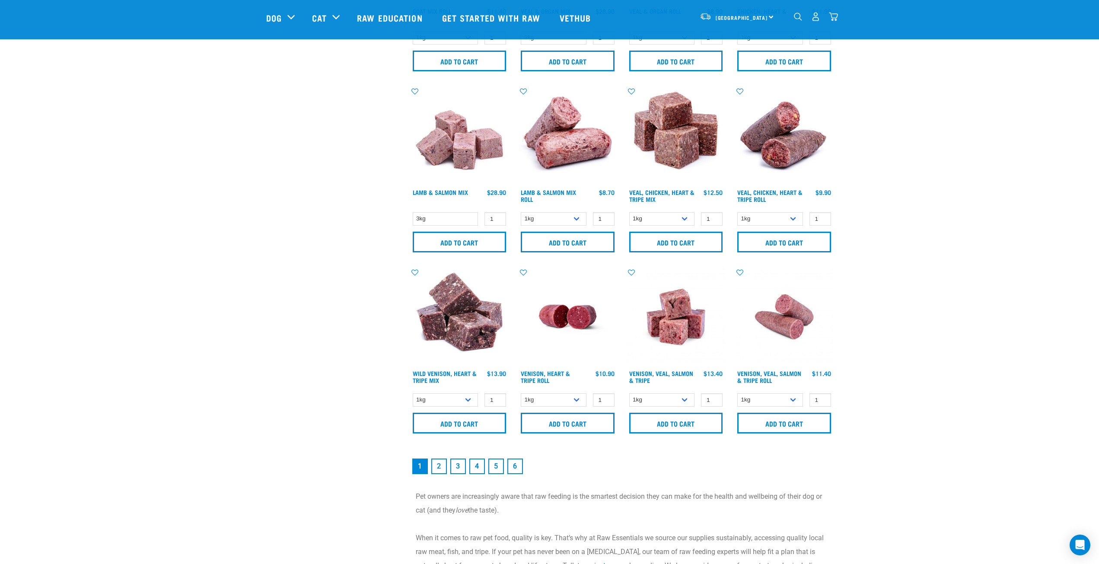
scroll to position [1081, 0]
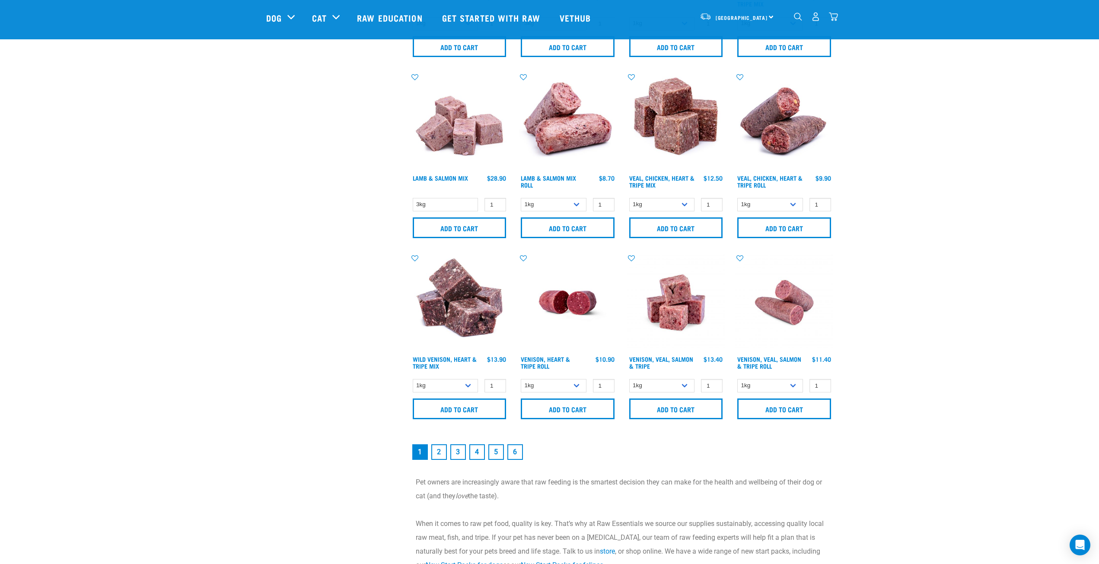
click at [439, 451] on link "2" at bounding box center [439, 452] width 16 height 16
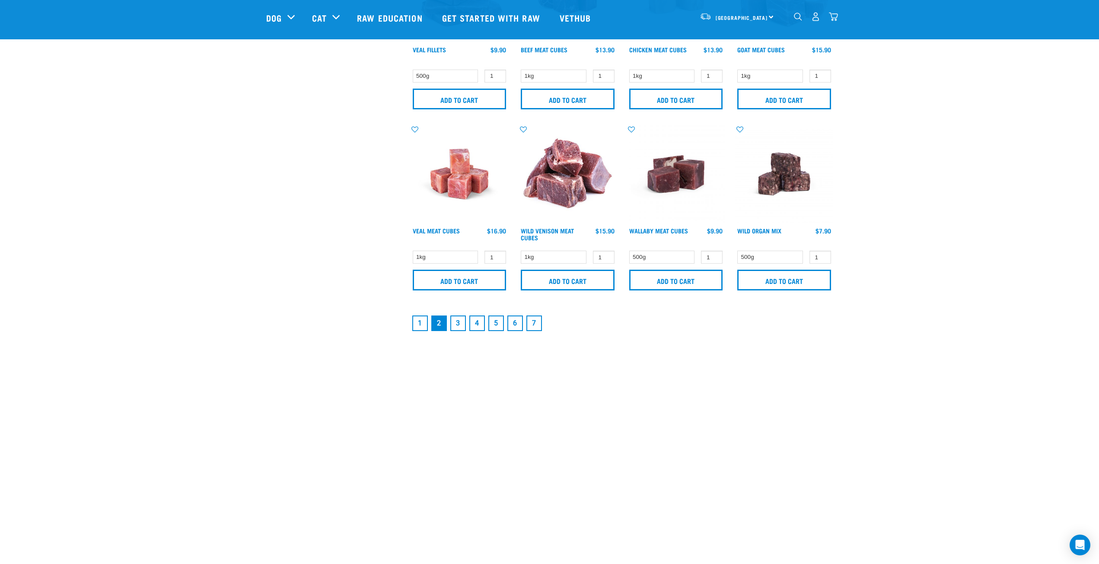
scroll to position [1210, 0]
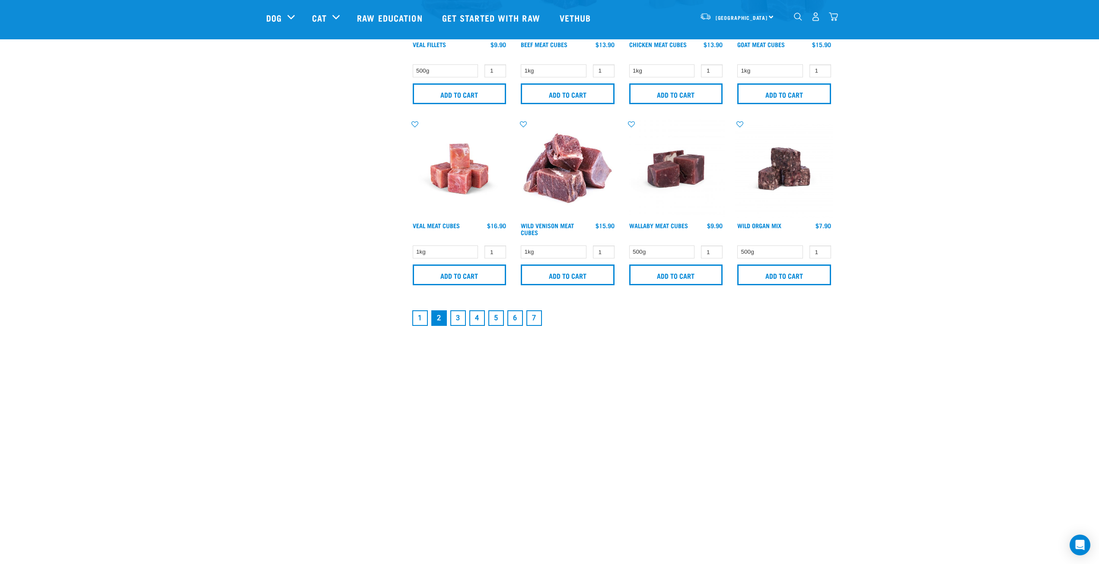
click at [457, 318] on link "3" at bounding box center [458, 318] width 16 height 16
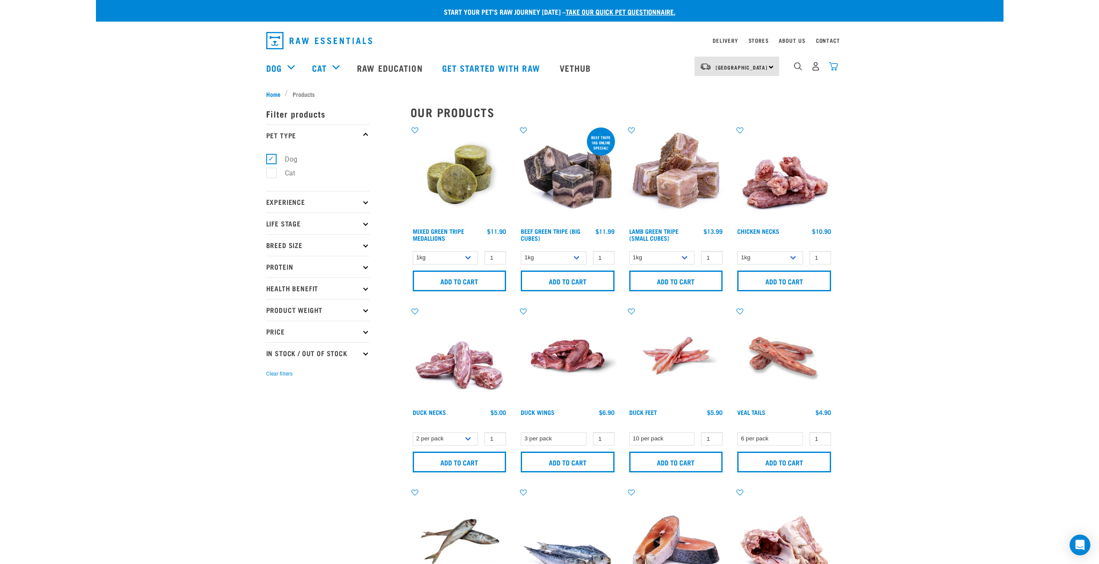
click at [831, 67] on img "dropdown navigation" at bounding box center [833, 66] width 9 height 9
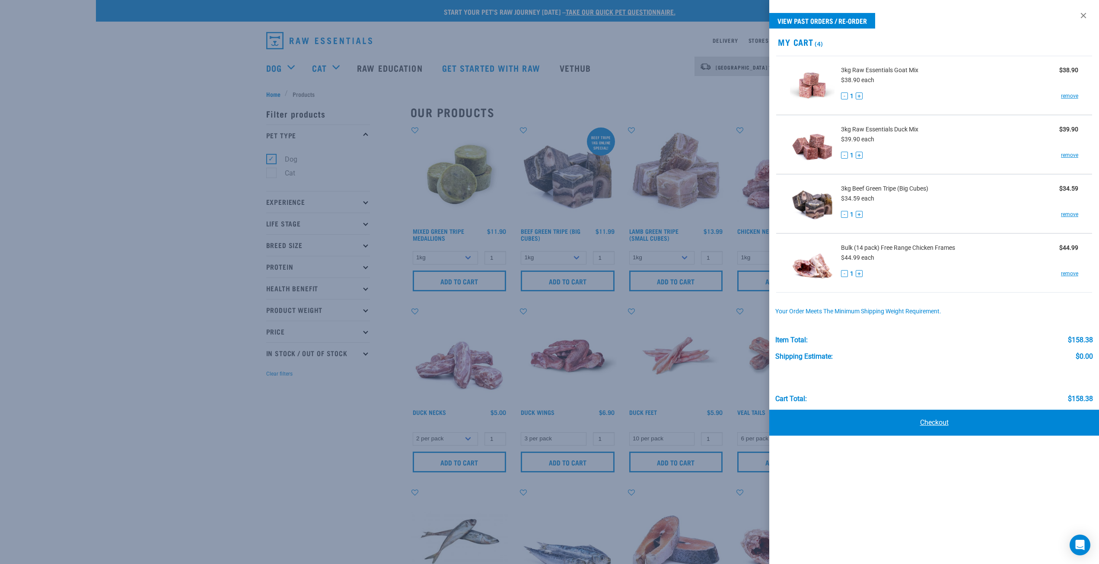
click at [941, 422] on link "Checkout" at bounding box center [934, 423] width 330 height 26
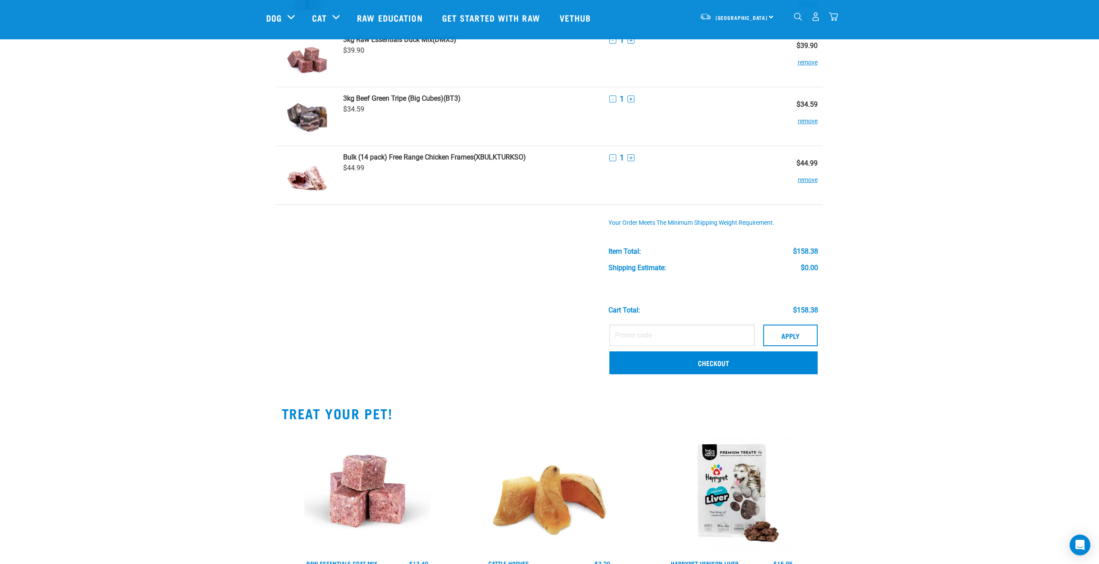
scroll to position [130, 0]
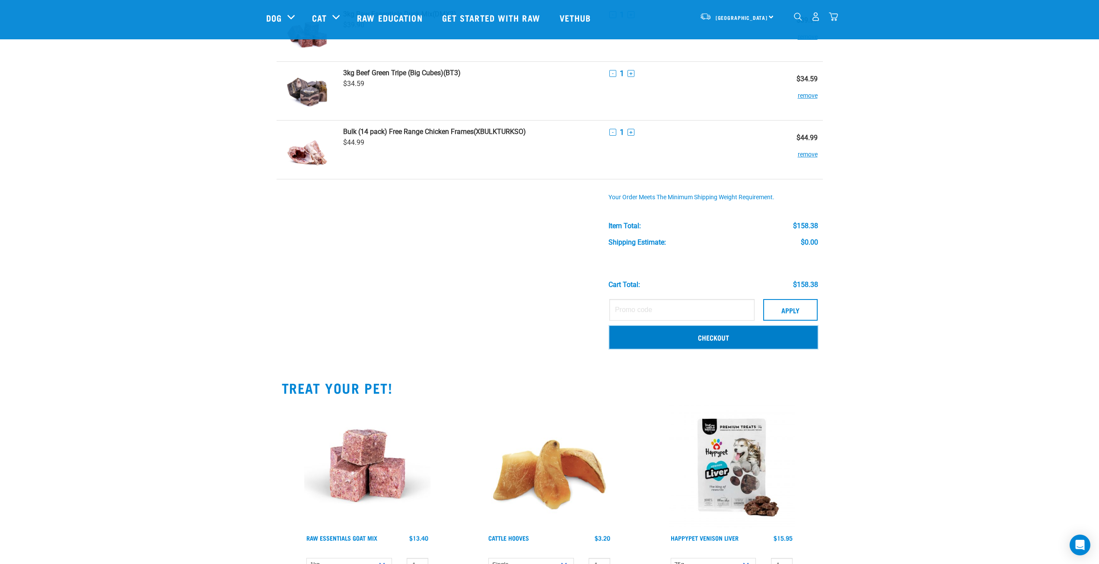
click at [788, 337] on link "Checkout" at bounding box center [713, 337] width 208 height 22
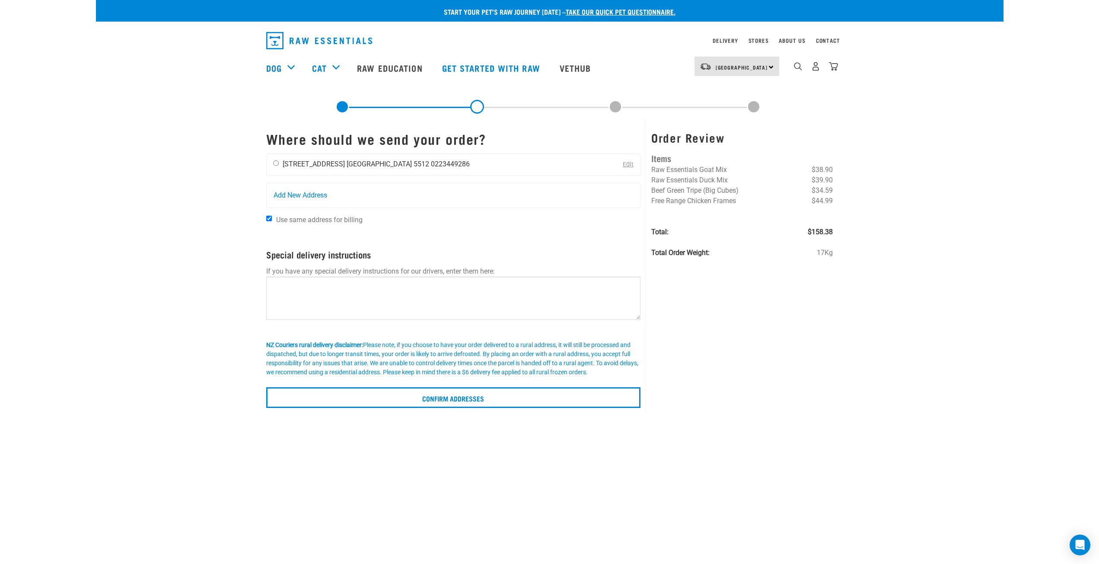
click at [276, 163] on input "radio" at bounding box center [276, 163] width 6 height 6
radio input "true"
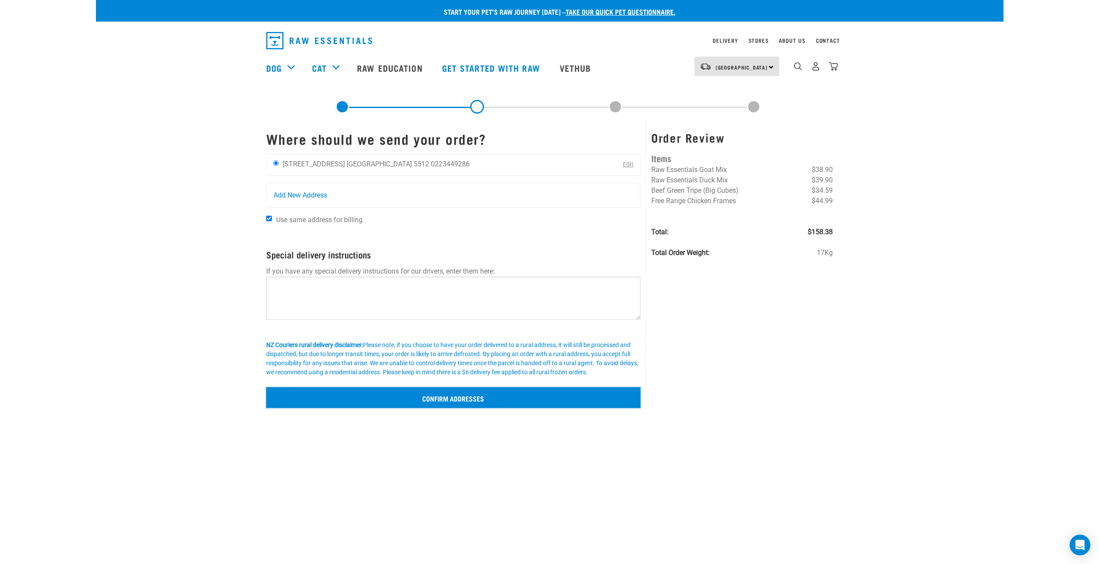
click at [483, 396] on input "Confirm addresses" at bounding box center [453, 397] width 375 height 21
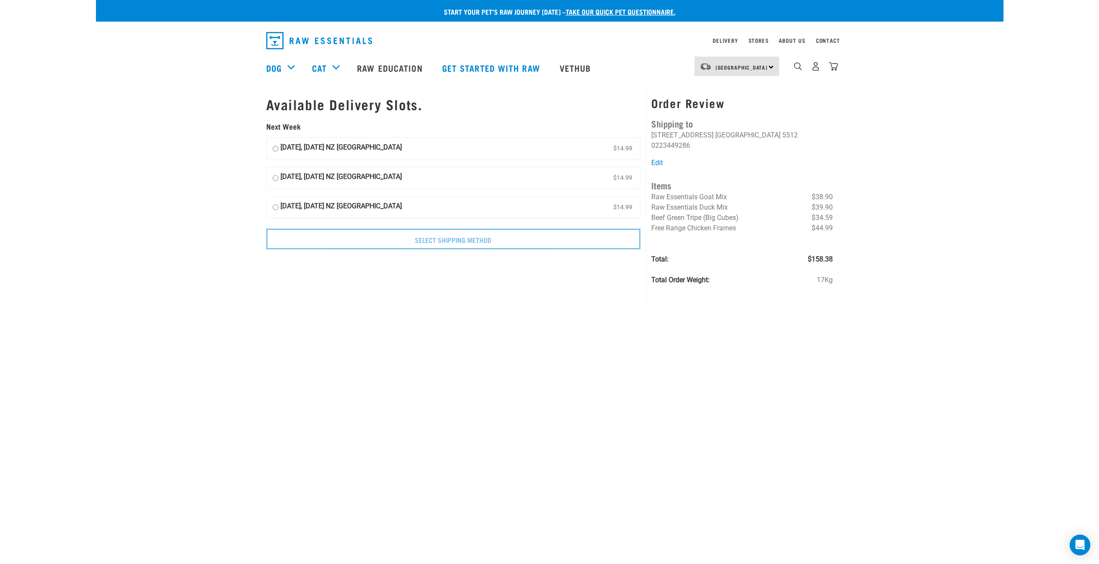
click at [275, 148] on input "[DATE], [DATE] NZ [GEOGRAPHIC_DATA] $14.99" at bounding box center [276, 148] width 6 height 13
radio input "true"
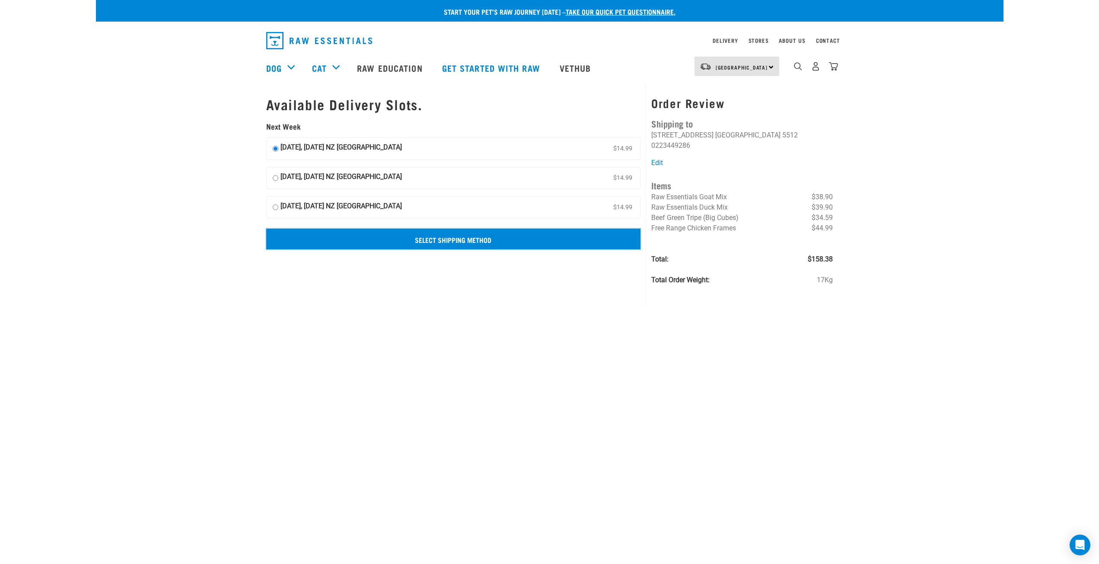
click at [466, 238] on input "Select Shipping Method" at bounding box center [453, 239] width 375 height 21
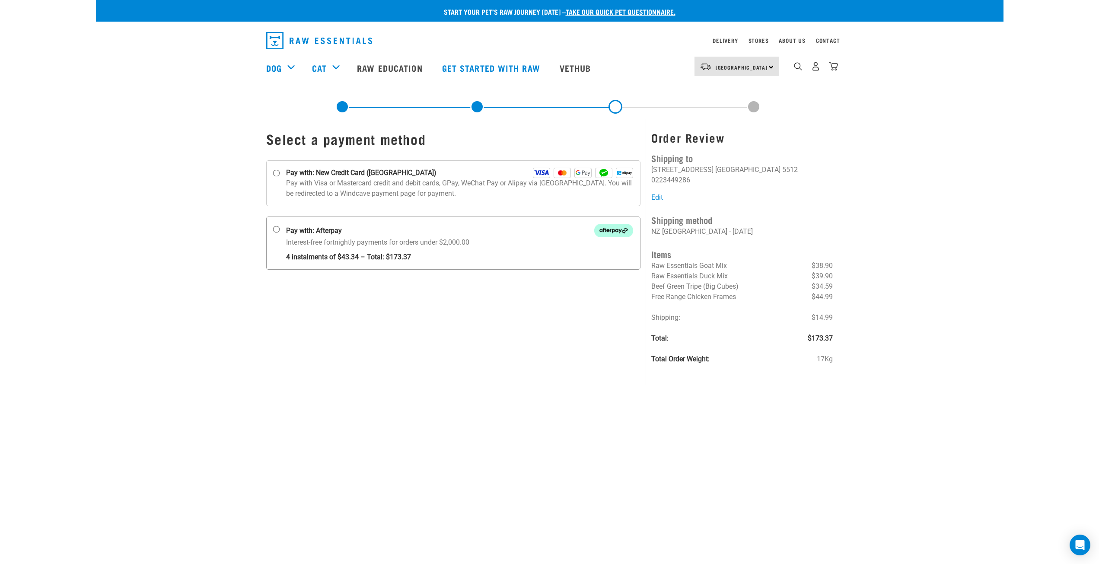
click at [274, 228] on input "Pay with: Afterpay Interest-free fortnightly payments for orders under $2,000.00" at bounding box center [276, 229] width 7 height 7
radio input "true"
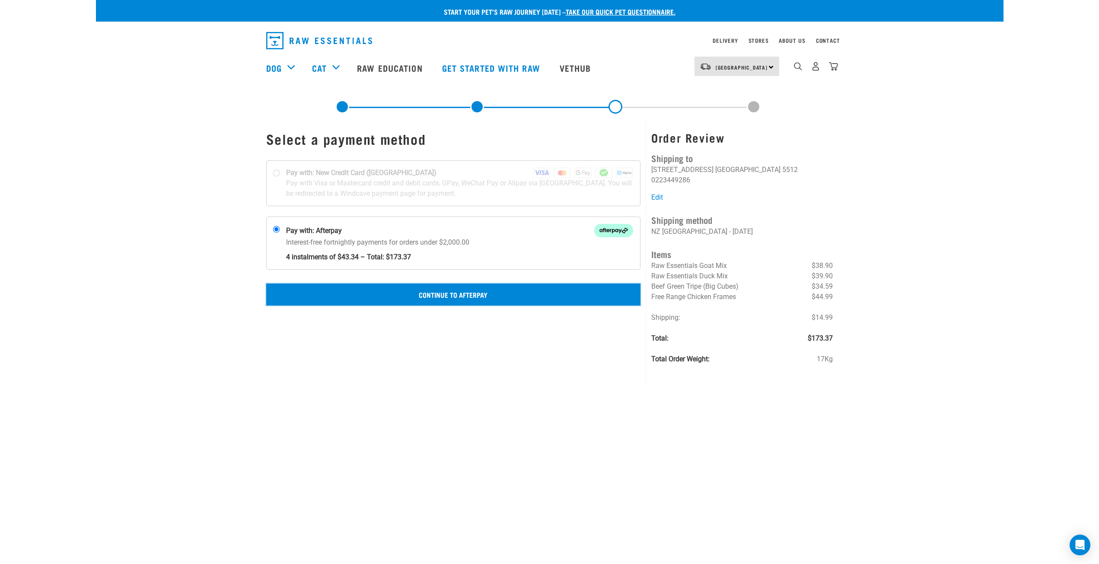
click at [453, 295] on button "Continue to Afterpay" at bounding box center [453, 295] width 375 height 22
click at [466, 293] on button "Confirm Payment" at bounding box center [453, 295] width 375 height 22
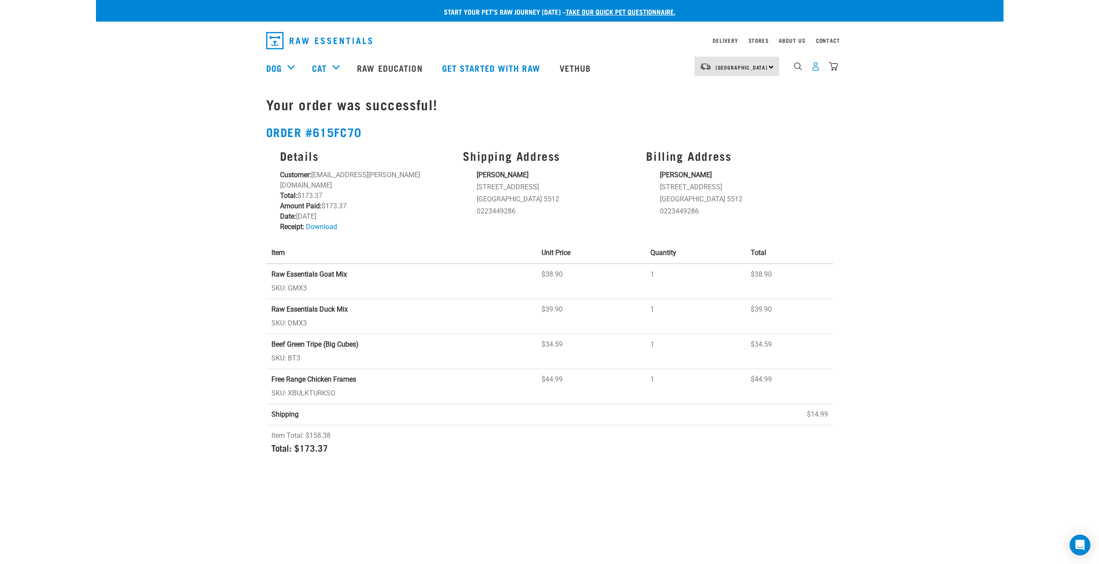
click at [815, 70] on img "dropdown navigation" at bounding box center [815, 66] width 9 height 9
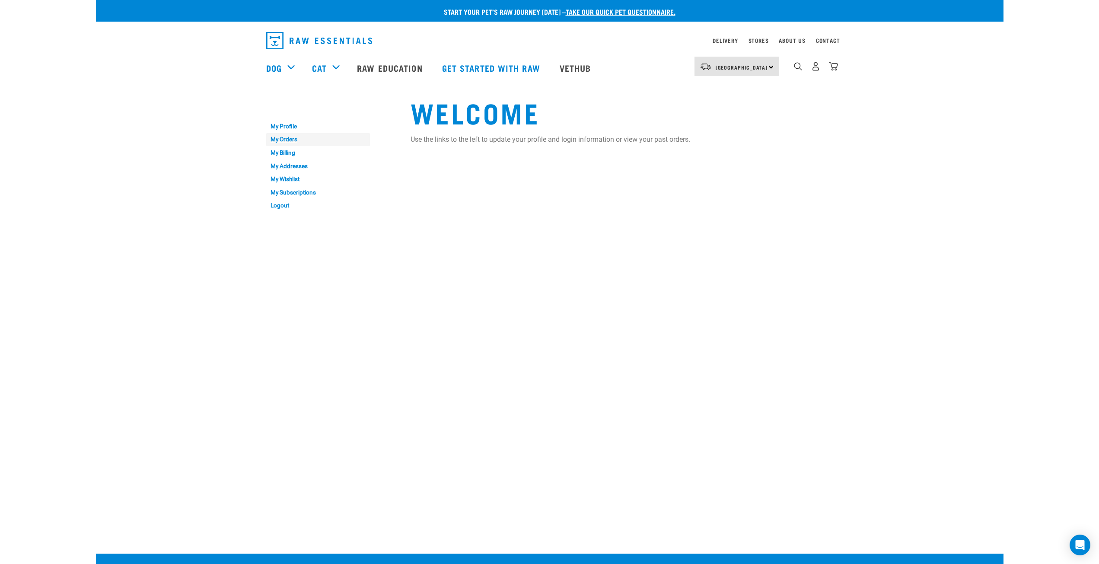
click at [282, 136] on link "My Orders" at bounding box center [318, 139] width 104 height 13
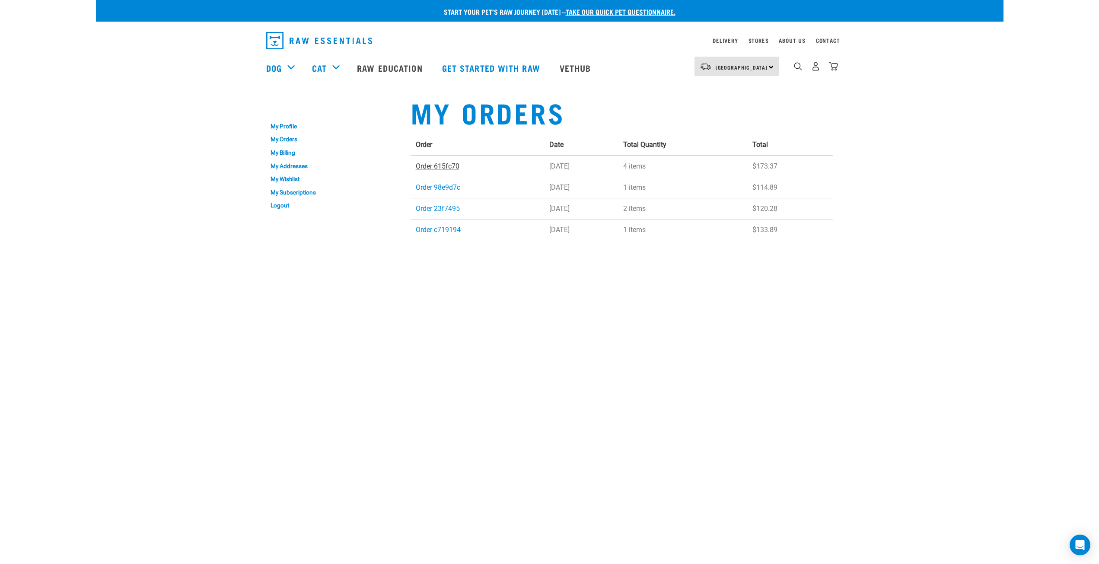
click at [439, 166] on link "Order 615fc70" at bounding box center [438, 166] width 44 height 8
